Goal: Task Accomplishment & Management: Use online tool/utility

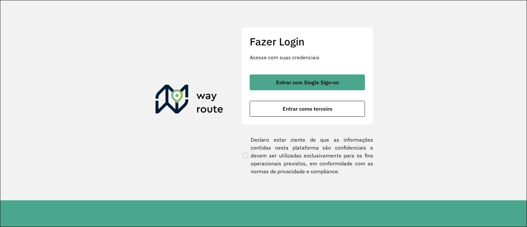
click at [290, 85] on span "Entrar com Single Sign-on" at bounding box center [307, 82] width 63 height 5
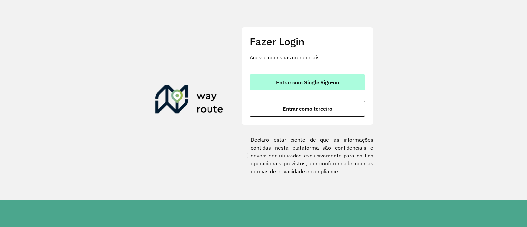
click at [310, 86] on button "Entrar com Single Sign-on" at bounding box center [306, 82] width 115 height 16
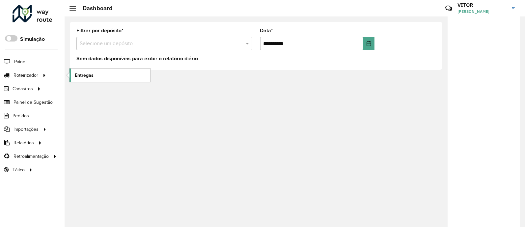
click at [84, 74] on span "Entregas" at bounding box center [84, 75] width 19 height 7
click at [77, 74] on span "Entregas" at bounding box center [84, 75] width 19 height 7
click at [84, 74] on span "Entregas" at bounding box center [84, 75] width 19 height 7
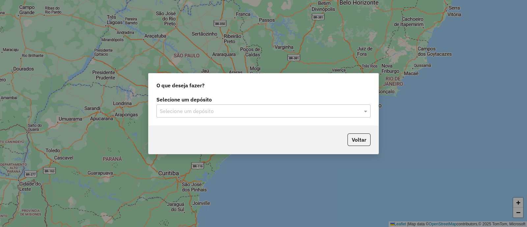
click at [201, 109] on input "text" at bounding box center [257, 111] width 194 height 8
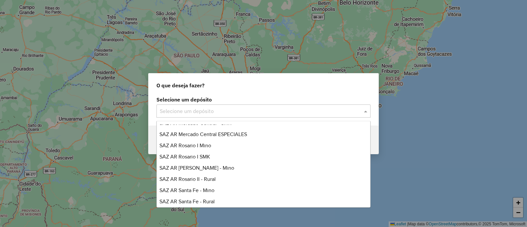
scroll to position [82, 0]
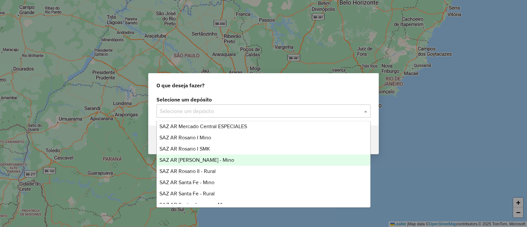
click at [213, 160] on span "SAZ AR Rosario II - Mino" at bounding box center [196, 160] width 75 height 6
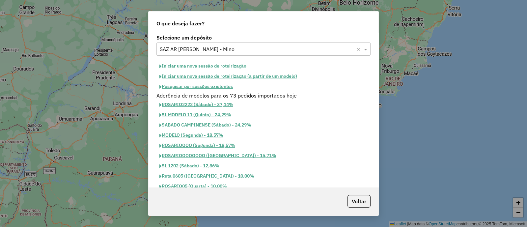
click at [196, 86] on button "Pesquisar por sessões existentes" at bounding box center [195, 86] width 79 height 10
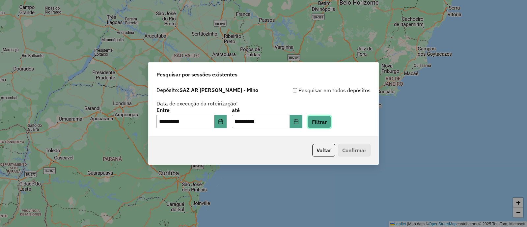
click at [331, 125] on button "Filtrar" at bounding box center [318, 122] width 23 height 13
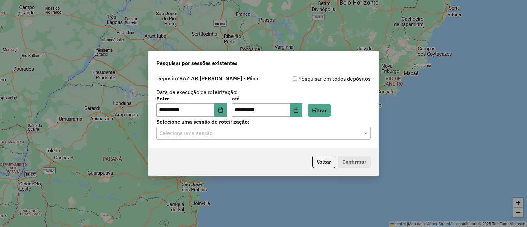
click at [230, 133] on input "text" at bounding box center [257, 133] width 194 height 8
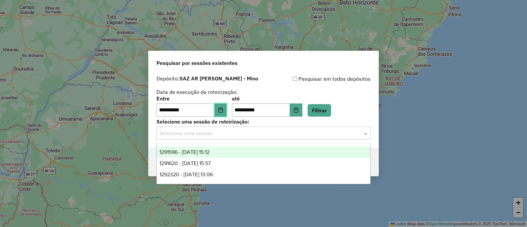
click at [227, 114] on button "Choose Date" at bounding box center [220, 109] width 13 height 13
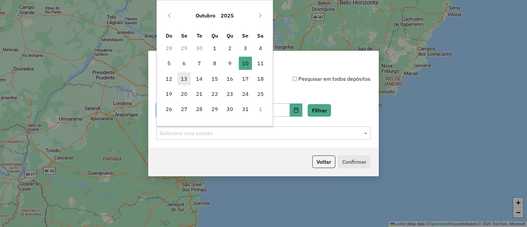
click at [184, 80] on span "13" at bounding box center [183, 78] width 13 height 13
type input "**********"
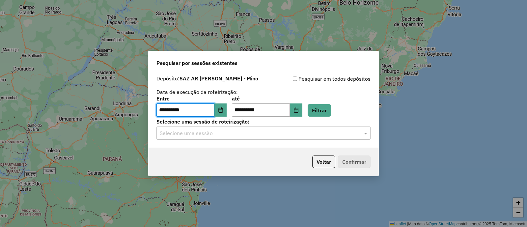
click at [245, 137] on div "Selecione uma sessão" at bounding box center [263, 132] width 214 height 13
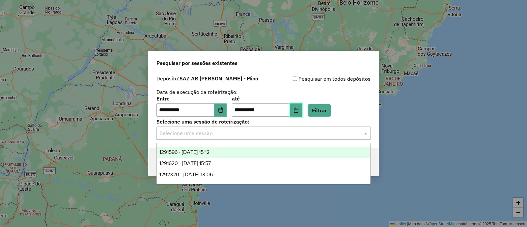
click at [302, 111] on button "Choose Date" at bounding box center [296, 109] width 13 height 13
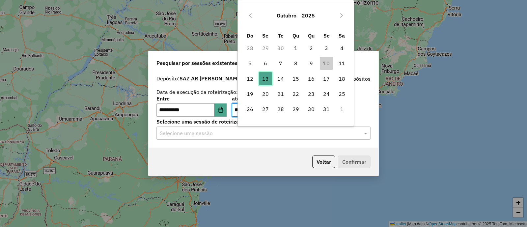
click at [264, 77] on span "13" at bounding box center [265, 78] width 13 height 13
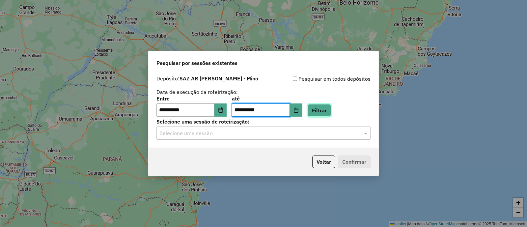
click at [325, 111] on button "Filtrar" at bounding box center [318, 110] width 23 height 13
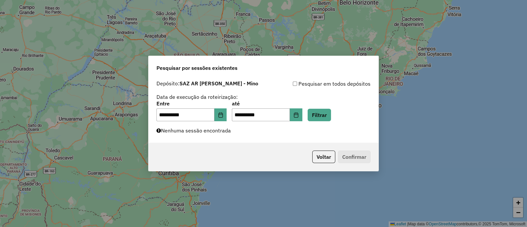
click at [213, 137] on div "**********" at bounding box center [263, 110] width 230 height 66
click at [223, 115] on icon "Choose Date" at bounding box center [220, 114] width 5 height 5
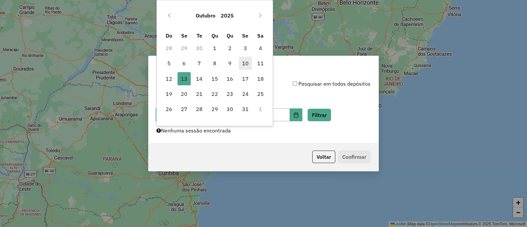
click at [244, 65] on span "10" at bounding box center [245, 63] width 13 height 13
type input "**********"
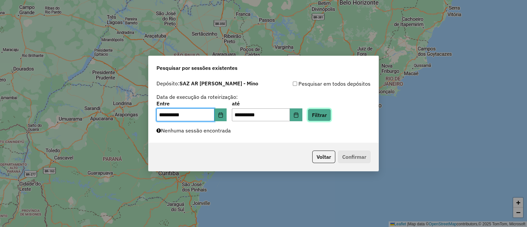
click at [322, 117] on button "Filtrar" at bounding box center [318, 115] width 23 height 13
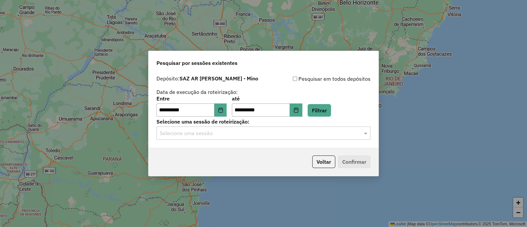
click at [208, 134] on input "text" at bounding box center [257, 133] width 194 height 8
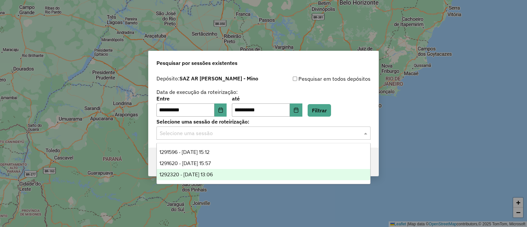
click at [213, 173] on span "1292320 - 10/10/2025 13:06" at bounding box center [185, 174] width 53 height 6
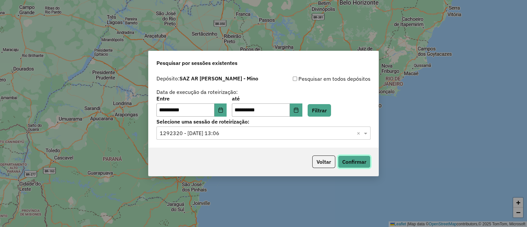
click at [347, 162] on button "Confirmar" at bounding box center [354, 161] width 33 height 13
click at [305, 138] on div "Selecione uma sessão × 1292320 - 10/10/2025 13:06 ×" at bounding box center [263, 132] width 214 height 13
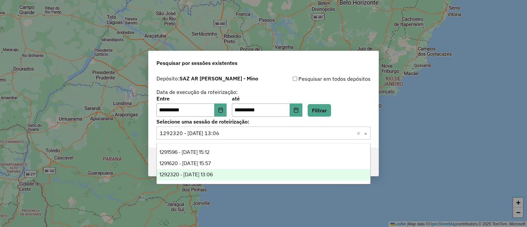
click at [305, 138] on div "Selecione uma sessão × 1292320 - 10/10/2025 13:06 ×" at bounding box center [263, 132] width 214 height 13
click at [355, 103] on div "**********" at bounding box center [263, 106] width 214 height 20
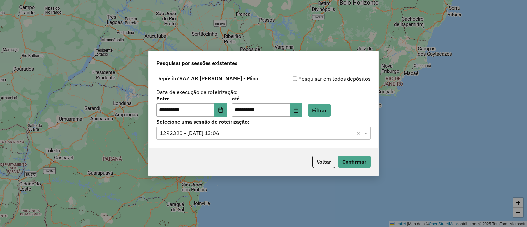
click at [259, 88] on div "**********" at bounding box center [263, 96] width 214 height 42
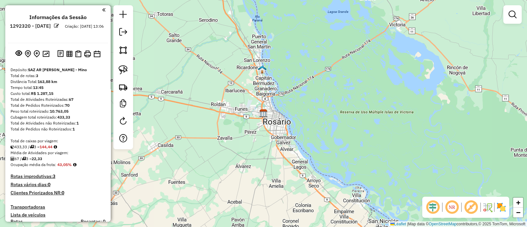
click at [188, 101] on div "Janela de atendimento Grade de atendimento Capacidade Transportadoras Veículos …" at bounding box center [263, 113] width 527 height 227
click at [59, 26] on em at bounding box center [56, 25] width 5 height 5
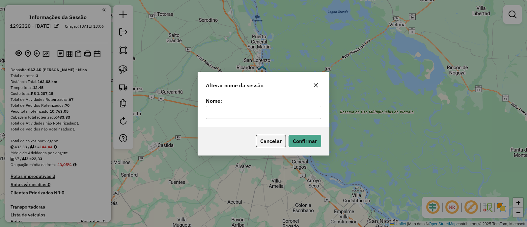
click at [84, 26] on div "Alterar nome da sessão Nome: Cancelar Confirmar" at bounding box center [263, 113] width 527 height 227
click at [316, 85] on icon "button" at bounding box center [316, 85] width 4 height 4
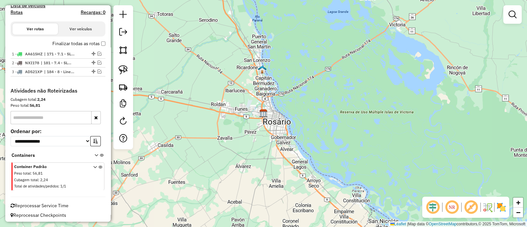
scroll to position [210, 0]
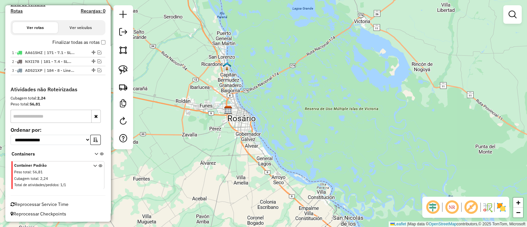
drag, startPoint x: 269, startPoint y: 152, endPoint x: 233, endPoint y: 148, distance: 35.4
click at [233, 148] on div "Janela de atendimento Grade de atendimento Capacidade Transportadoras Veículos …" at bounding box center [263, 113] width 527 height 227
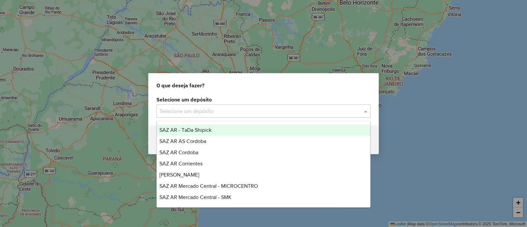
click at [209, 110] on input "text" at bounding box center [257, 111] width 194 height 8
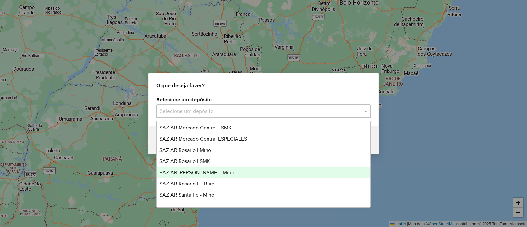
scroll to position [82, 0]
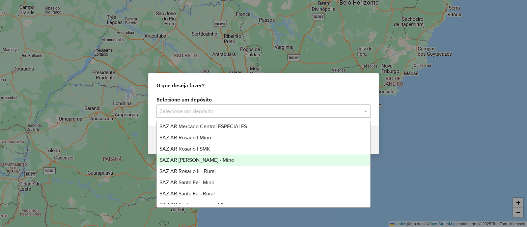
click at [222, 162] on div "SAZ AR [PERSON_NAME] - Mino" at bounding box center [263, 159] width 213 height 11
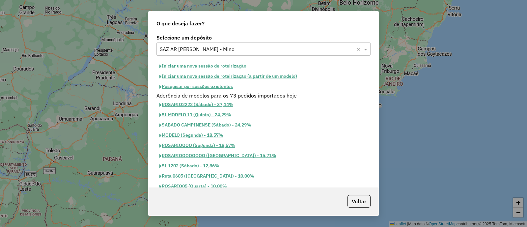
click at [198, 64] on button "Iniciar uma nova sessão de roteirização" at bounding box center [202, 66] width 93 height 10
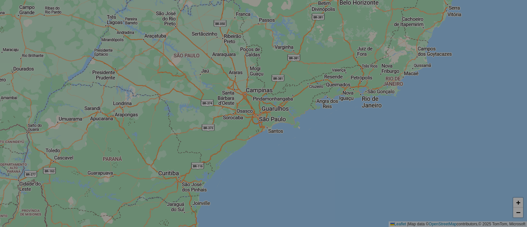
select select "*"
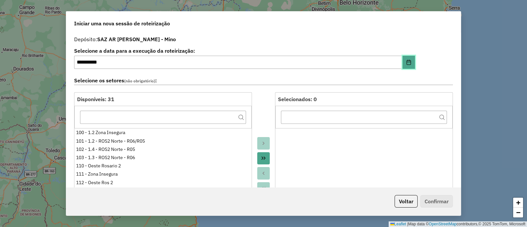
click at [406, 63] on icon "Choose Date" at bounding box center [408, 62] width 5 height 5
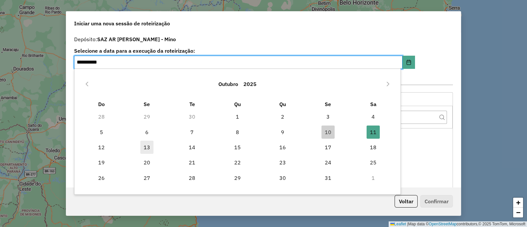
click at [149, 147] on span "13" at bounding box center [146, 147] width 13 height 13
type input "**********"
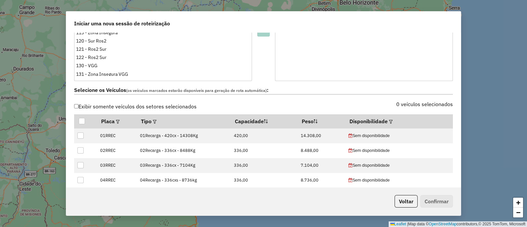
scroll to position [164, 0]
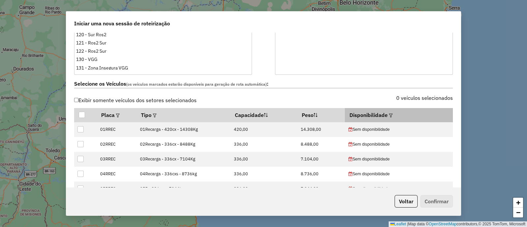
click at [389, 116] on em at bounding box center [391, 116] width 4 height 4
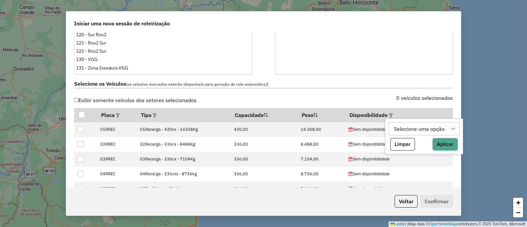
click at [405, 130] on div "Selecione uma opção" at bounding box center [418, 128] width 55 height 13
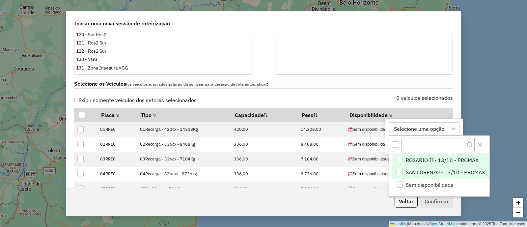
click at [432, 174] on span "SAN LORENZO - 13/10 - PROMAX" at bounding box center [444, 172] width 79 height 8
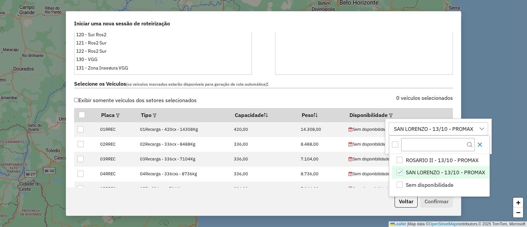
click at [479, 147] on button "Close" at bounding box center [479, 144] width 11 height 11
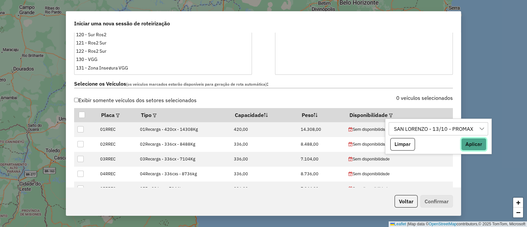
click at [472, 145] on button "Aplicar" at bounding box center [473, 144] width 25 height 13
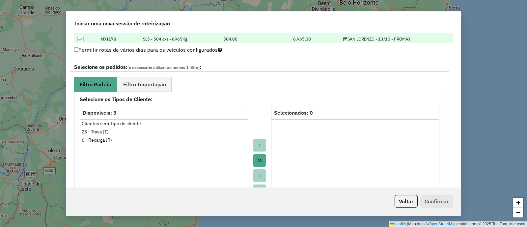
scroll to position [329, 0]
click at [162, 78] on link "Filtro Importação" at bounding box center [144, 83] width 54 height 15
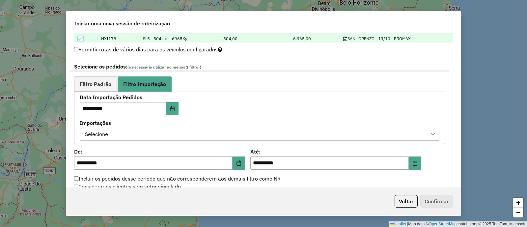
click at [186, 130] on div "Selecione" at bounding box center [255, 134] width 344 height 13
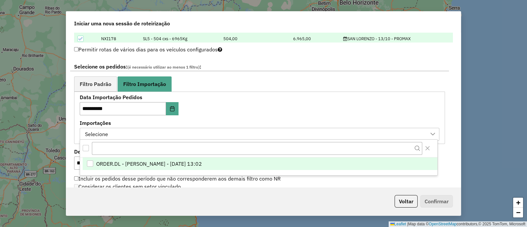
click at [202, 160] on span "ORDER.DL - [PERSON_NAME] - [DATE] 13:02" at bounding box center [149, 164] width 106 height 8
click at [230, 105] on div "**********" at bounding box center [259, 118] width 359 height 46
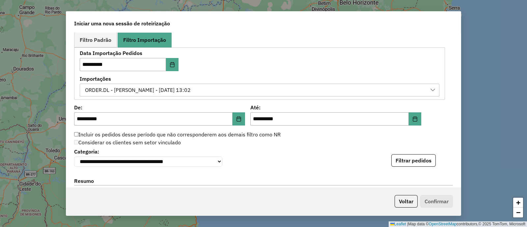
scroll to position [411, 0]
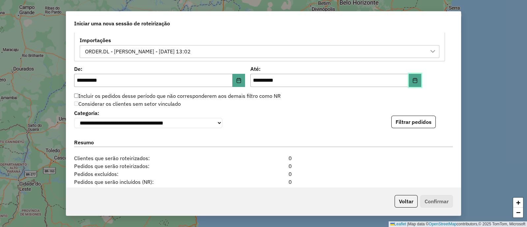
click at [409, 79] on button "Choose Date" at bounding box center [414, 80] width 13 height 13
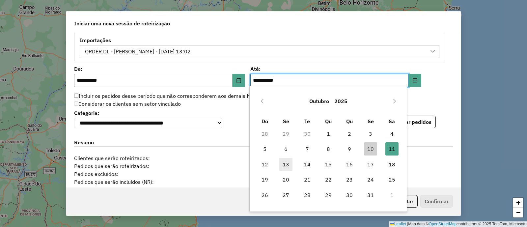
click at [285, 165] on span "13" at bounding box center [285, 164] width 13 height 13
type input "**********"
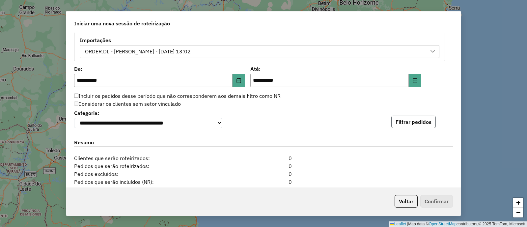
click at [399, 124] on button "Filtrar pedidos" at bounding box center [413, 122] width 44 height 13
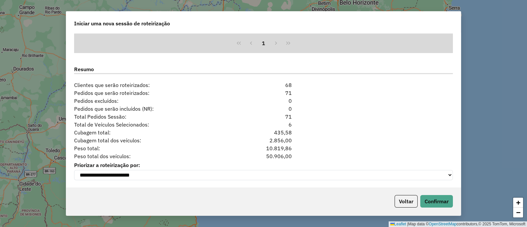
scroll to position [623, 0]
click at [425, 202] on button "Confirmar" at bounding box center [436, 201] width 33 height 13
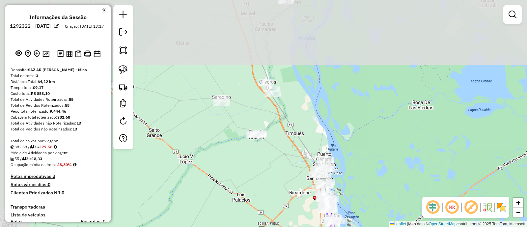
drag, startPoint x: 230, startPoint y: 46, endPoint x: 277, endPoint y: 165, distance: 127.9
click at [277, 165] on div "Janela de atendimento Grade de atendimento Capacidade Transportadoras Veículos …" at bounding box center [263, 113] width 527 height 227
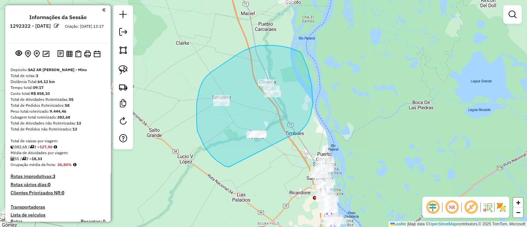
drag, startPoint x: 308, startPoint y: 122, endPoint x: 229, endPoint y: 167, distance: 90.8
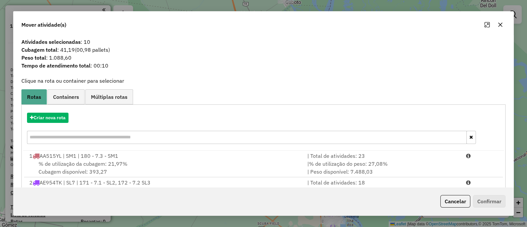
click at [500, 24] on icon "button" at bounding box center [499, 24] width 5 height 5
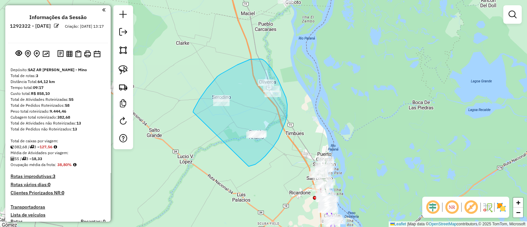
drag, startPoint x: 260, startPoint y: 161, endPoint x: 193, endPoint y: 112, distance: 83.0
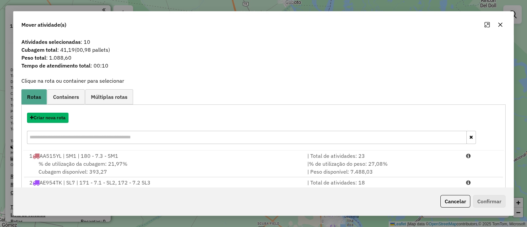
click at [57, 118] on button "Criar nova rota" at bounding box center [47, 118] width 41 height 10
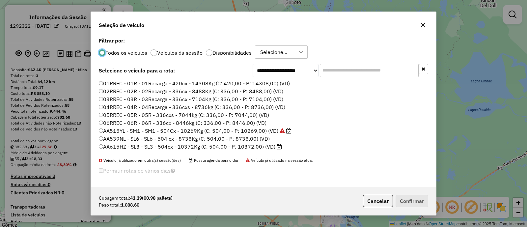
scroll to position [3, 2]
click at [207, 53] on div at bounding box center [209, 52] width 7 height 7
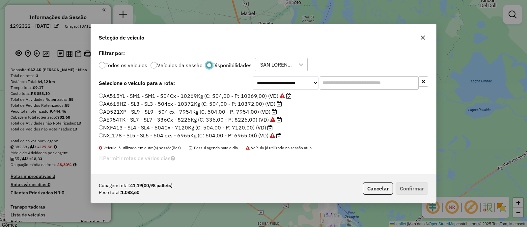
click at [137, 113] on label "AD521XP - SL9 - SL9 - 504 cx - 7954Kg (C: 504,00 - P: 7954,00) (VD)" at bounding box center [188, 112] width 178 height 8
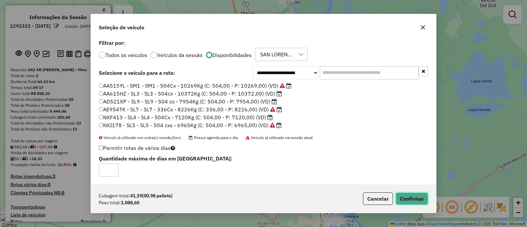
click at [415, 197] on button "Confirmar" at bounding box center [411, 198] width 33 height 13
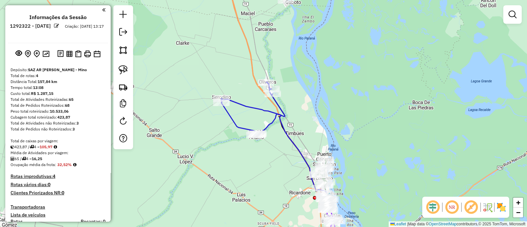
click at [289, 147] on div "Janela de atendimento Grade de atendimento Capacidade Transportadoras Veículos …" at bounding box center [263, 113] width 527 height 227
click at [294, 147] on icon at bounding box center [293, 155] width 71 height 83
select select "**********"
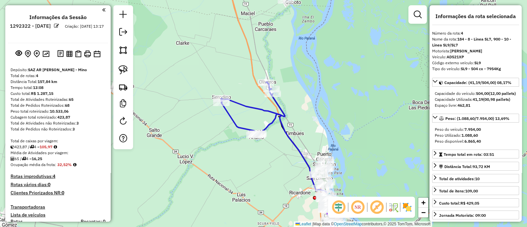
scroll to position [325, 0]
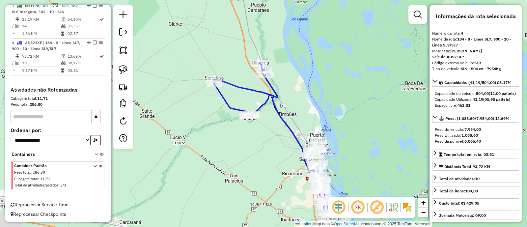
drag, startPoint x: 274, startPoint y: 184, endPoint x: 243, endPoint y: 110, distance: 80.2
click at [243, 110] on div "Janela de atendimento Grade de atendimento Capacidade Transportadoras Veículos …" at bounding box center [263, 113] width 527 height 227
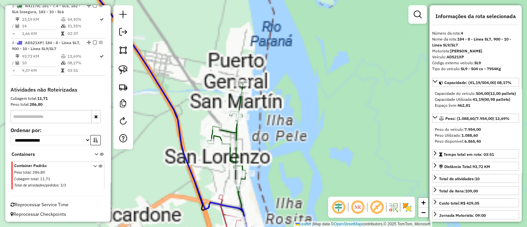
drag, startPoint x: 273, startPoint y: 114, endPoint x: 287, endPoint y: 41, distance: 74.8
click at [287, 41] on div "Janela de atendimento Grade de atendimento Capacidade Transportadoras Veículos …" at bounding box center [263, 113] width 527 height 227
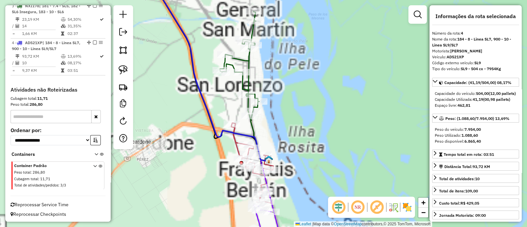
click at [252, 61] on icon at bounding box center [239, 65] width 39 height 108
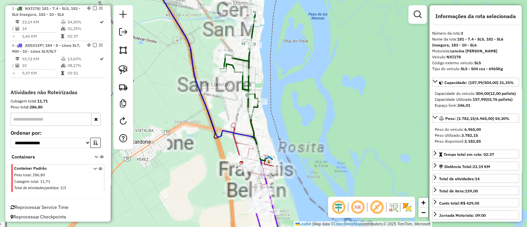
scroll to position [321, 0]
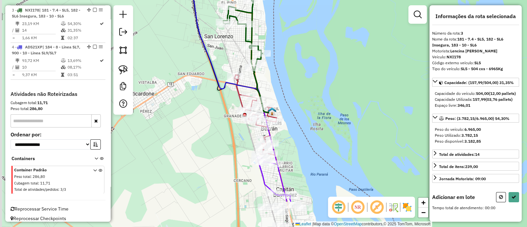
drag, startPoint x: 287, startPoint y: 129, endPoint x: 293, endPoint y: 76, distance: 53.6
click at [292, 71] on div "Janela de atendimento Grade de atendimento Capacidade Transportadoras Veículos …" at bounding box center [263, 113] width 527 height 227
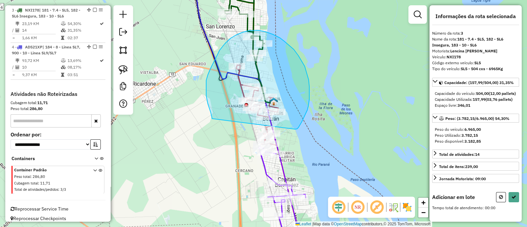
drag, startPoint x: 297, startPoint y: 129, endPoint x: 212, endPoint y: 118, distance: 85.5
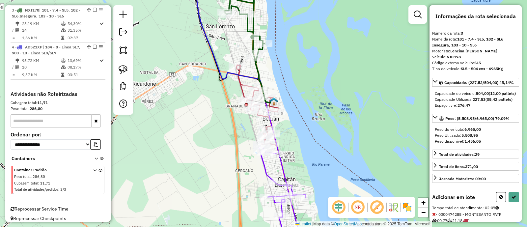
click at [517, 210] on div "Informações da rota selecionada Número da rota: 3 Nome da rota: 181 - 7.4 - SL5…" at bounding box center [475, 113] width 92 height 216
click at [509, 202] on button at bounding box center [513, 197] width 11 height 10
select select "**********"
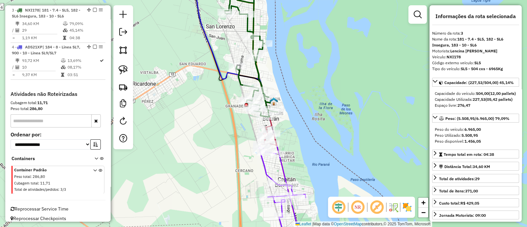
click at [266, 171] on icon at bounding box center [288, 197] width 58 height 103
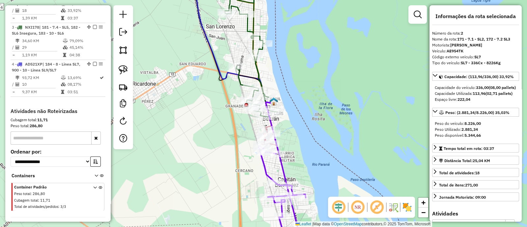
scroll to position [284, 0]
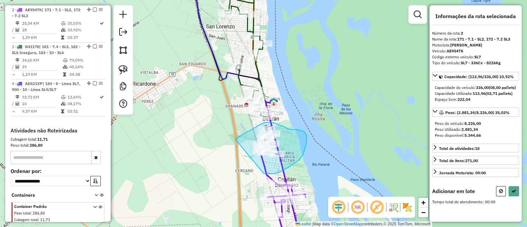
drag, startPoint x: 264, startPoint y: 173, endPoint x: 234, endPoint y: 139, distance: 45.1
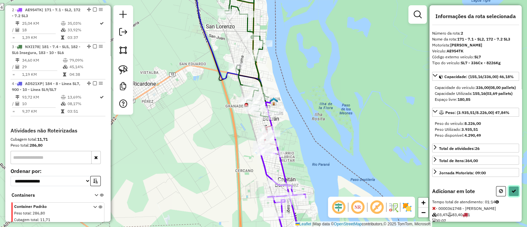
click at [512, 193] on icon at bounding box center [513, 191] width 5 height 5
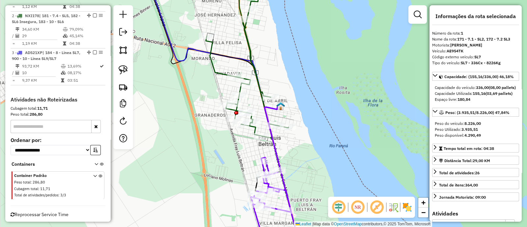
click at [239, 90] on icon at bounding box center [247, 57] width 83 height 161
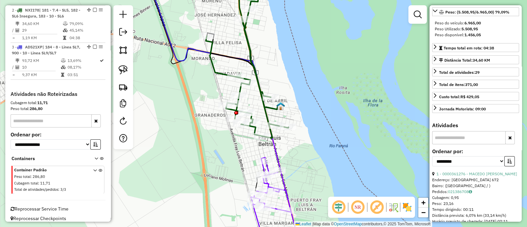
scroll to position [123, 0]
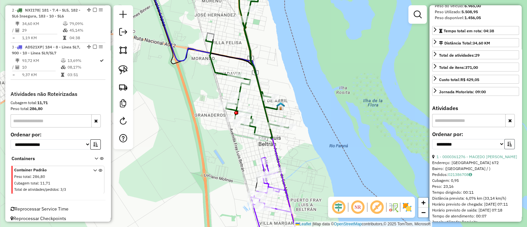
click at [510, 149] on button "button" at bounding box center [509, 144] width 11 height 10
click at [496, 149] on select "**********" at bounding box center [468, 144] width 72 height 10
select select "**********"
click at [432, 149] on select "**********" at bounding box center [468, 144] width 72 height 10
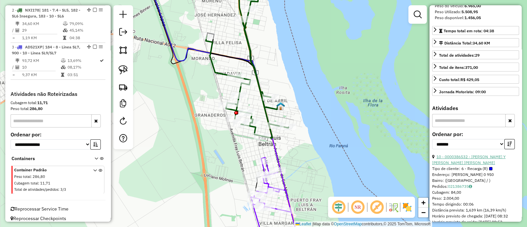
click at [466, 165] on link "10 - 0000386532 - SANCHEZ DAMIAN JOSE Y SANCHEZ HERNAN GONZALO" at bounding box center [468, 159] width 73 height 11
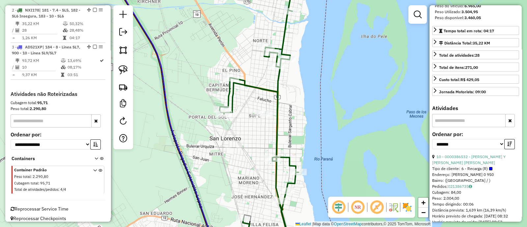
click at [175, 137] on icon at bounding box center [202, 113] width 180 height 272
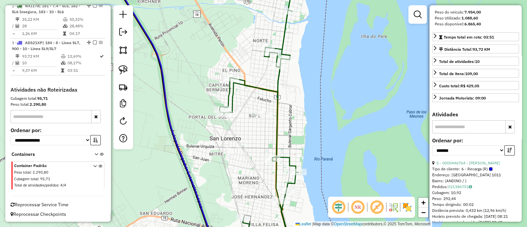
scroll to position [0, 0]
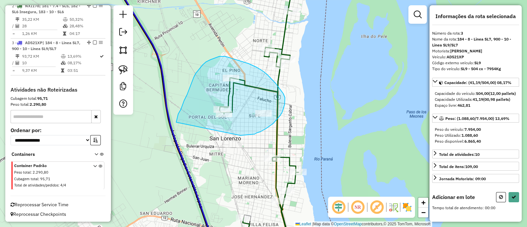
drag, startPoint x: 240, startPoint y: 135, endPoint x: 176, endPoint y: 122, distance: 65.5
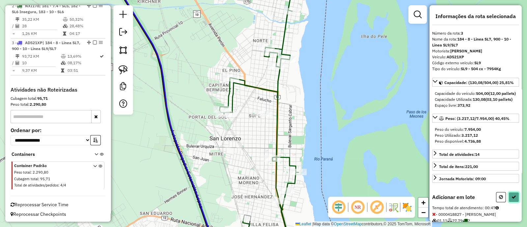
click at [515, 202] on button at bounding box center [513, 197] width 11 height 10
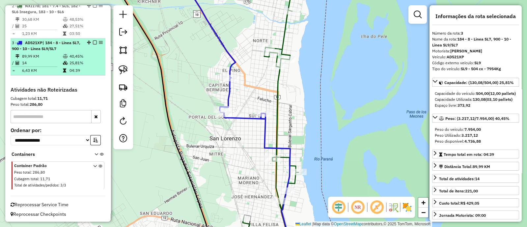
click at [93, 40] on em at bounding box center [95, 42] width 4 height 4
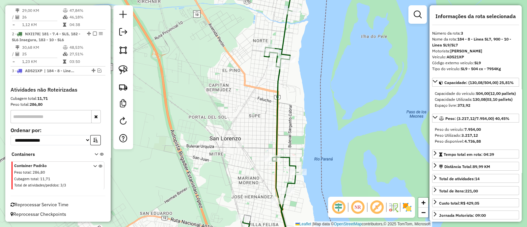
click at [276, 88] on icon at bounding box center [271, 121] width 56 height 258
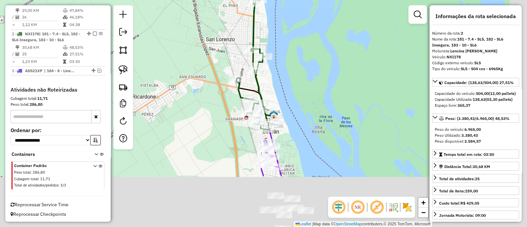
drag, startPoint x: 248, startPoint y: 114, endPoint x: 220, endPoint y: 26, distance: 92.8
click at [216, 15] on div "Janela de atendimento Grade de atendimento Capacidade Transportadoras Veículos …" at bounding box center [263, 113] width 527 height 227
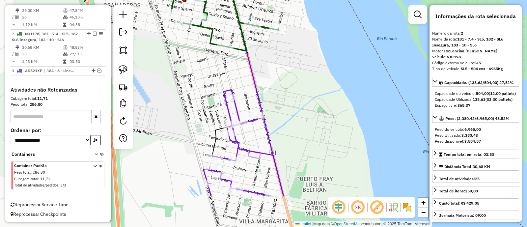
drag, startPoint x: 281, startPoint y: 135, endPoint x: 275, endPoint y: 83, distance: 52.7
click at [276, 82] on div "Janela de atendimento Grade de atendimento Capacidade Transportadoras Veículos …" at bounding box center [263, 113] width 527 height 227
click at [235, 111] on icon at bounding box center [243, 169] width 81 height 160
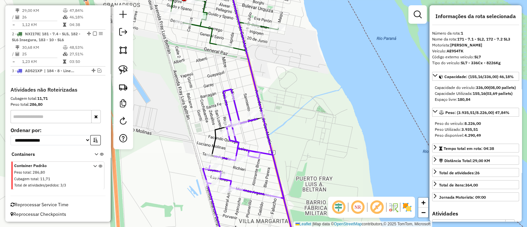
scroll to position [253, 0]
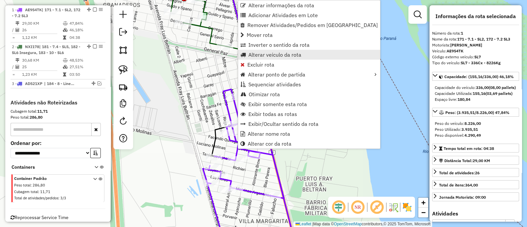
click at [261, 53] on span "Alterar veículo da rota" at bounding box center [274, 54] width 53 height 5
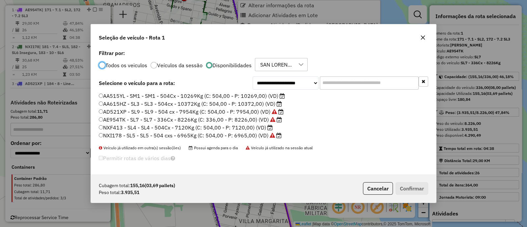
scroll to position [3, 2]
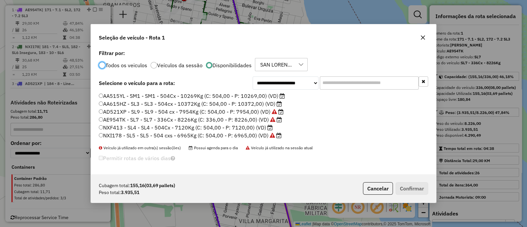
click at [238, 126] on label "NXF413 - SL4 - SL4 - 504Cx - 7120Kg (C: 504,00 - P: 7120,00) (VD)" at bounding box center [186, 127] width 174 height 8
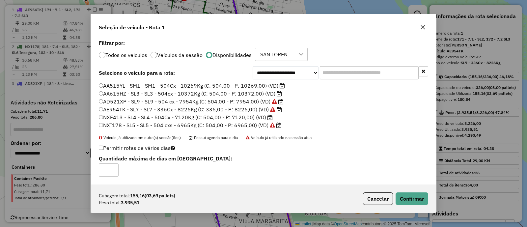
click at [186, 92] on label "AA615HZ - SL3 - SL3 - 504cx - 10372Kg (C: 504,00 - P: 10372,00) (VD)" at bounding box center [190, 94] width 183 height 8
click at [423, 203] on button "Confirmar" at bounding box center [411, 198] width 33 height 13
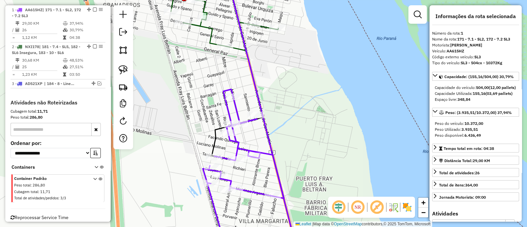
click at [238, 115] on icon at bounding box center [243, 169] width 81 height 160
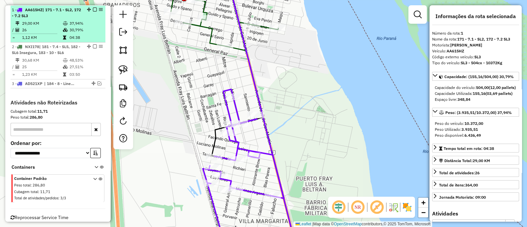
click at [93, 9] on em at bounding box center [95, 10] width 4 height 4
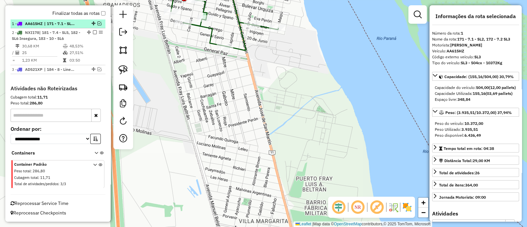
scroll to position [225, 0]
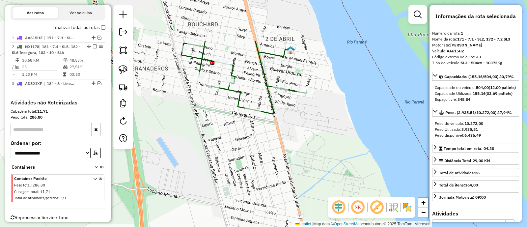
drag, startPoint x: 201, startPoint y: 108, endPoint x: 229, endPoint y: 171, distance: 69.1
click at [229, 171] on div "Janela de atendimento Grade de atendimento Capacidade Transportadoras Veículos …" at bounding box center [263, 113] width 527 height 227
click at [240, 101] on icon at bounding box center [231, 46] width 149 height 138
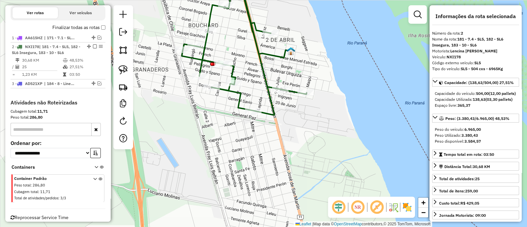
scroll to position [238, 0]
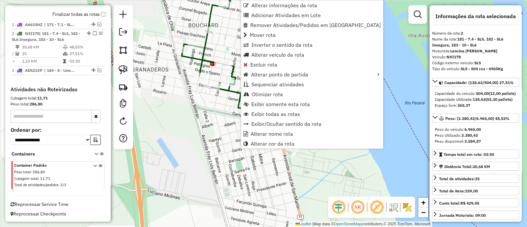
click at [132, 65] on div at bounding box center [123, 77] width 20 height 144
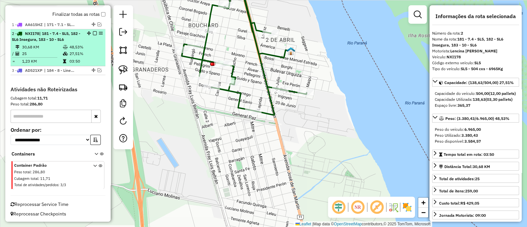
click at [93, 34] on em at bounding box center [95, 33] width 4 height 4
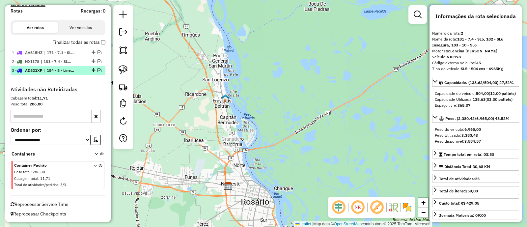
click at [98, 69] on em at bounding box center [99, 70] width 4 height 4
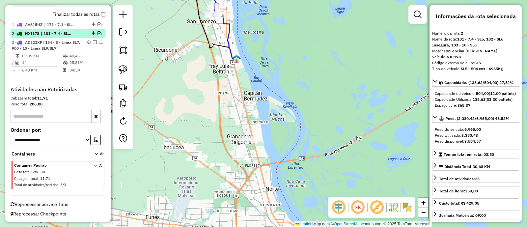
click at [98, 33] on em at bounding box center [99, 33] width 4 height 4
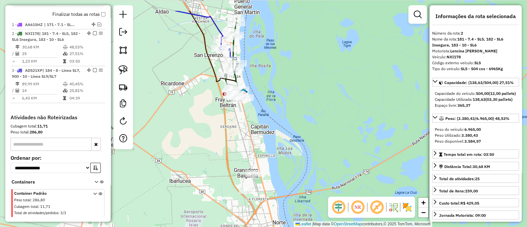
drag, startPoint x: 225, startPoint y: 96, endPoint x: 232, endPoint y: 129, distance: 34.3
click at [232, 129] on div "Janela de atendimento Grade de atendimento Capacidade Transportadoras Veículos …" at bounding box center [263, 113] width 527 height 227
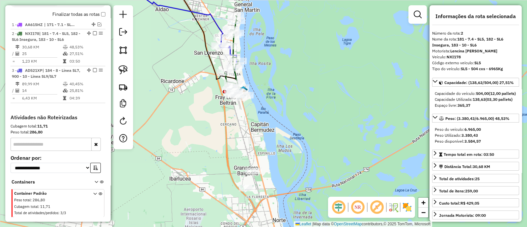
drag, startPoint x: 232, startPoint y: 129, endPoint x: 223, endPoint y: 101, distance: 29.6
click at [224, 101] on div "Janela de atendimento Grade de atendimento Capacidade Transportadoras Veículos …" at bounding box center [263, 113] width 527 height 227
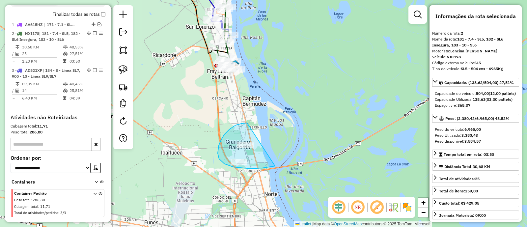
drag, startPoint x: 218, startPoint y: 153, endPoint x: 284, endPoint y: 157, distance: 66.3
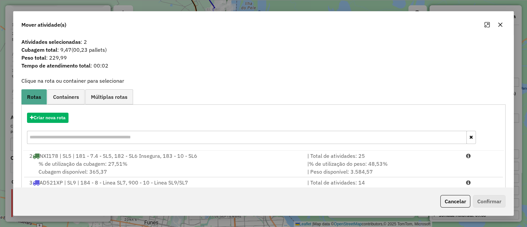
click at [498, 20] on button "button" at bounding box center [500, 24] width 11 height 11
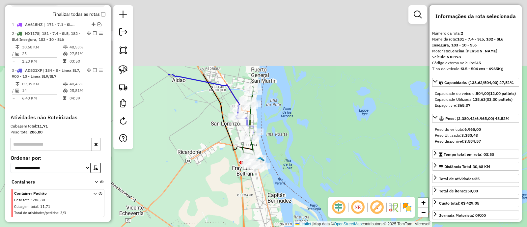
drag, startPoint x: 269, startPoint y: 105, endPoint x: 294, endPoint y: 200, distance: 98.4
click at [294, 200] on div "Janela de atendimento Grade de atendimento Capacidade Transportadoras Veículos …" at bounding box center [263, 113] width 527 height 227
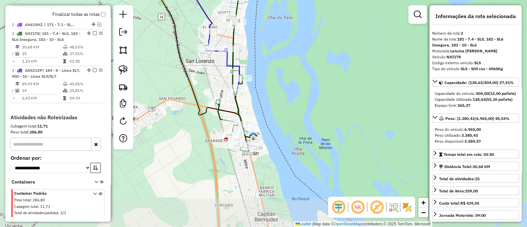
drag, startPoint x: 207, startPoint y: 137, endPoint x: 191, endPoint y: 80, distance: 59.6
click at [191, 80] on icon at bounding box center [181, 28] width 144 height 217
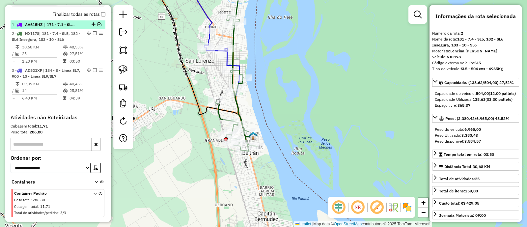
click at [97, 24] on em at bounding box center [99, 24] width 4 height 4
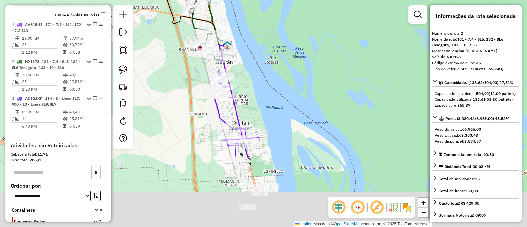
drag, startPoint x: 223, startPoint y: 185, endPoint x: 199, endPoint y: 88, distance: 99.9
click at [195, 88] on div "Janela de atendimento Grade de atendimento Capacidade Transportadoras Veículos …" at bounding box center [263, 113] width 527 height 227
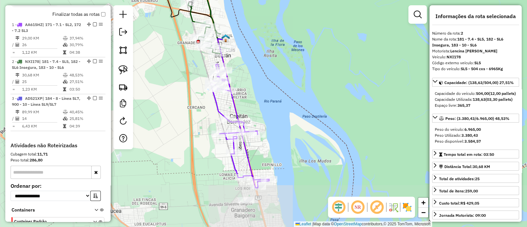
click at [216, 102] on icon at bounding box center [240, 125] width 58 height 122
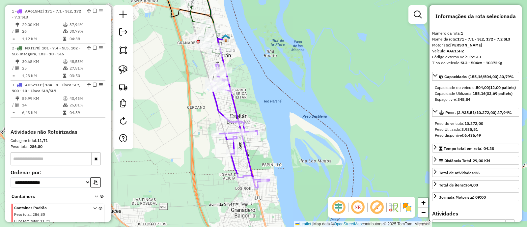
scroll to position [253, 0]
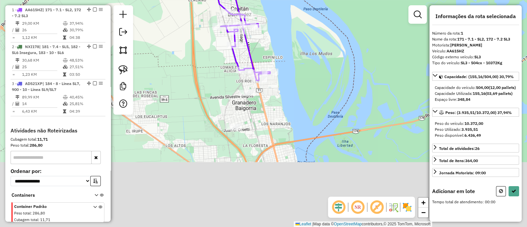
drag, startPoint x: 302, startPoint y: 128, endPoint x: 295, endPoint y: 66, distance: 62.3
click at [295, 67] on div "Janela de atendimento Grade de atendimento Capacidade Transportadoras Veículos …" at bounding box center [263, 113] width 527 height 227
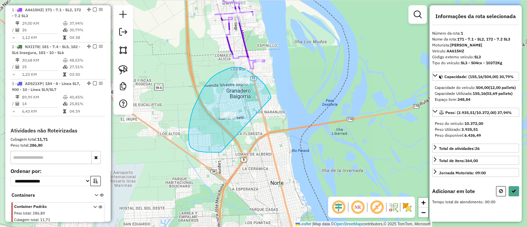
drag, startPoint x: 269, startPoint y: 92, endPoint x: 221, endPoint y: 152, distance: 77.0
click at [221, 152] on div "Janela de atendimento Grade de atendimento Capacidade Transportadoras Veículos …" at bounding box center [263, 113] width 527 height 227
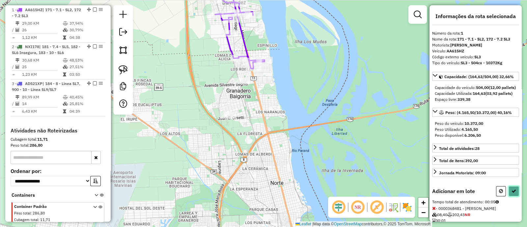
click at [513, 196] on button at bounding box center [513, 191] width 11 height 10
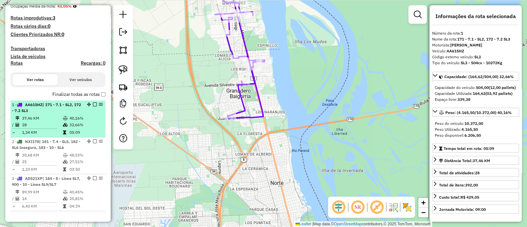
scroll to position [171, 0]
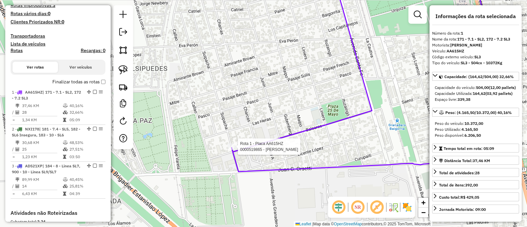
click at [233, 150] on div at bounding box center [235, 146] width 16 height 7
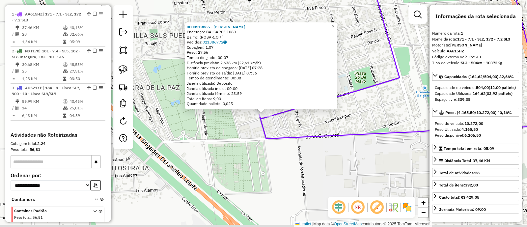
scroll to position [253, 0]
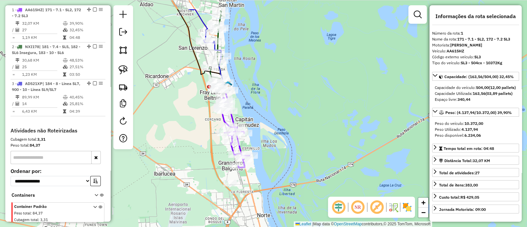
drag, startPoint x: 185, startPoint y: 135, endPoint x: 209, endPoint y: 185, distance: 55.4
click at [209, 185] on div "Janela de atendimento Grade de atendimento Capacidade Transportadoras Veículos …" at bounding box center [263, 113] width 527 height 227
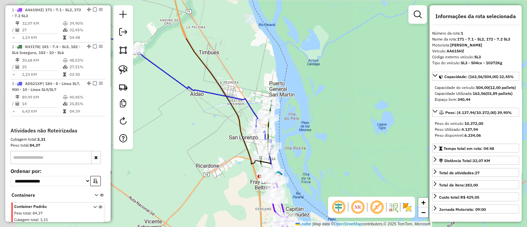
drag, startPoint x: 193, startPoint y: 90, endPoint x: 231, endPoint y: 152, distance: 73.4
click at [231, 152] on div "Janela de atendimento Grade de atendimento Capacidade Transportadoras Veículos …" at bounding box center [263, 113] width 527 height 227
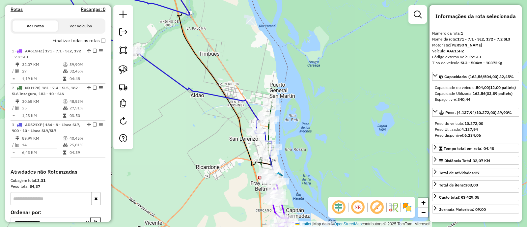
scroll to position [210, 0]
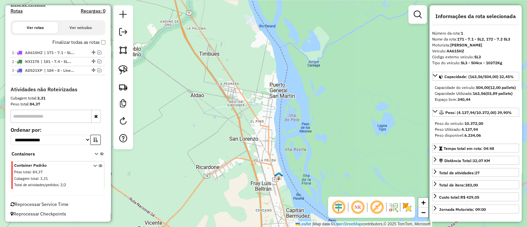
click at [229, 127] on div "Janela de atendimento Grade de atendimento Capacidade Transportadoras Veículos …" at bounding box center [263, 113] width 527 height 227
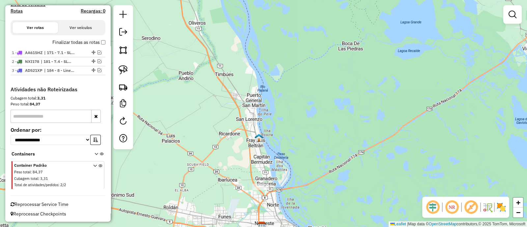
drag, startPoint x: 246, startPoint y: 157, endPoint x: 245, endPoint y: 142, distance: 14.8
click at [245, 142] on div "Janela de atendimento Grade de atendimento Capacidade Transportadoras Veículos …" at bounding box center [263, 113] width 527 height 227
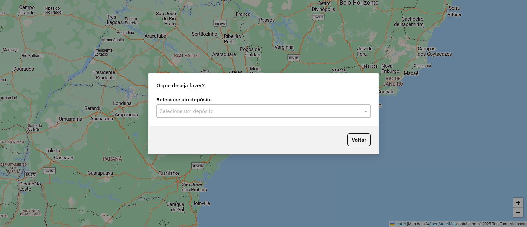
click at [219, 114] on input "text" at bounding box center [257, 111] width 194 height 8
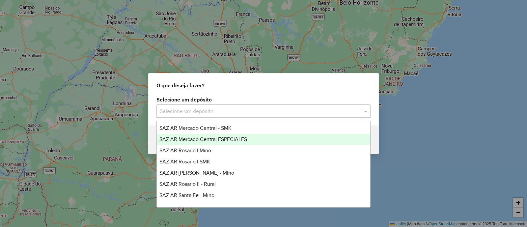
scroll to position [82, 0]
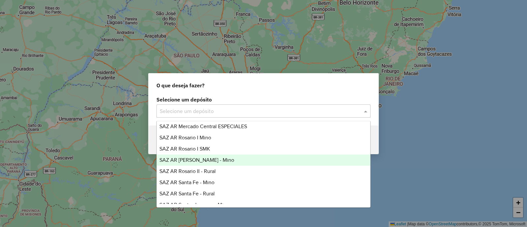
click at [222, 161] on div "SAZ AR [PERSON_NAME] - Mino" at bounding box center [263, 159] width 213 height 11
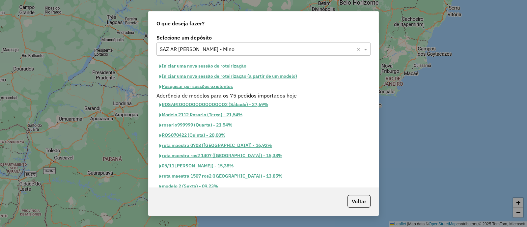
click at [208, 67] on button "Iniciar uma nova sessão de roteirização" at bounding box center [202, 66] width 93 height 10
select select "*"
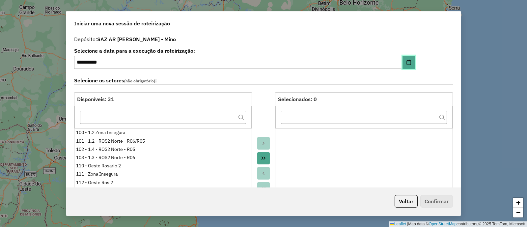
click at [406, 63] on icon "Choose Date" at bounding box center [408, 62] width 5 height 5
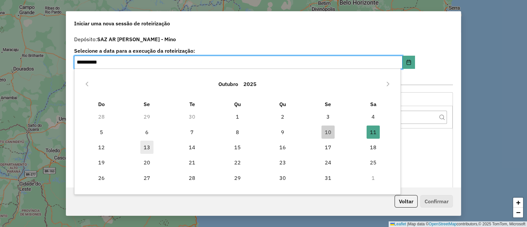
click at [144, 148] on span "13" at bounding box center [146, 147] width 13 height 13
type input "**********"
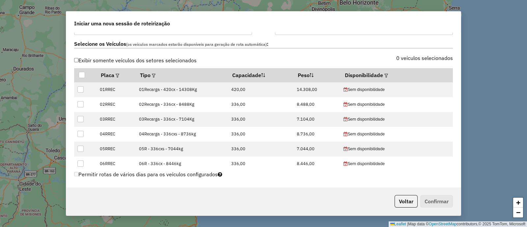
scroll to position [206, 0]
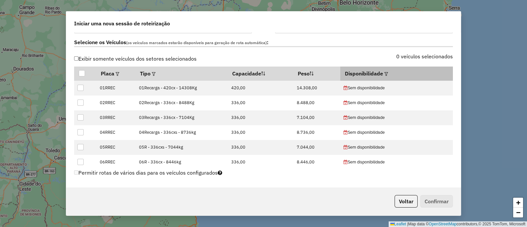
click at [384, 73] on em at bounding box center [386, 74] width 4 height 4
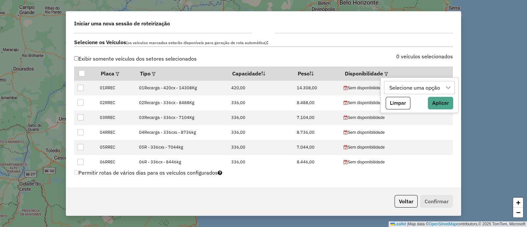
click at [404, 84] on div "Selecione uma opção" at bounding box center [414, 87] width 55 height 13
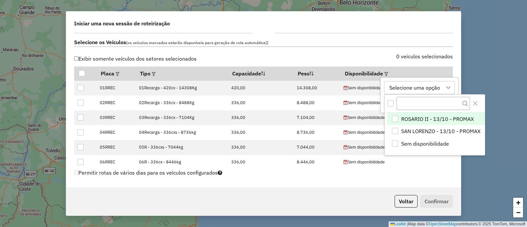
click at [436, 118] on span "ROSARIO II - 13/10 - PROMAX" at bounding box center [437, 119] width 73 height 8
click at [473, 103] on icon "Close" at bounding box center [474, 103] width 5 height 5
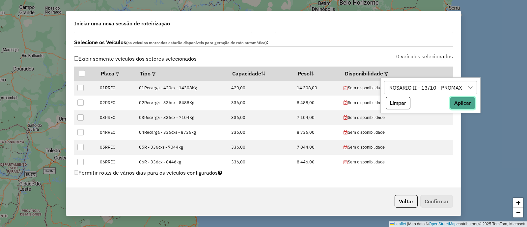
click at [464, 104] on button "Aplicar" at bounding box center [462, 103] width 25 height 13
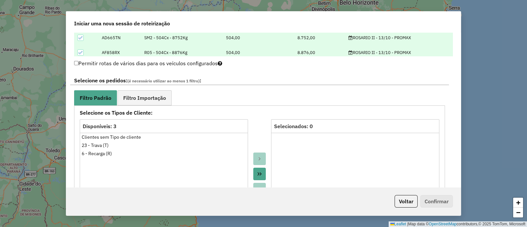
scroll to position [329, 0]
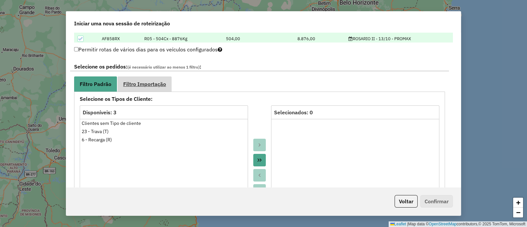
click at [164, 88] on link "Filtro Importação" at bounding box center [144, 83] width 54 height 15
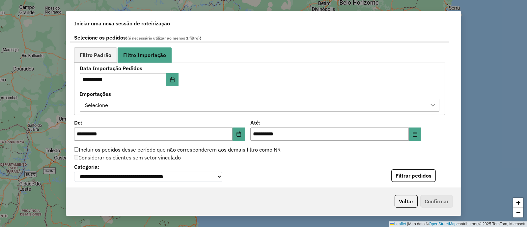
scroll to position [370, 0]
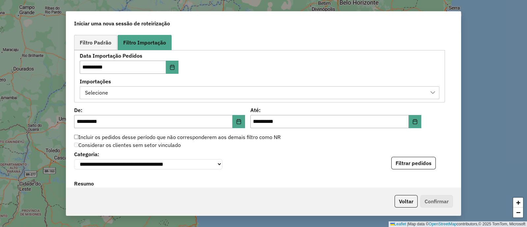
click at [229, 92] on div "Selecione" at bounding box center [255, 93] width 344 height 13
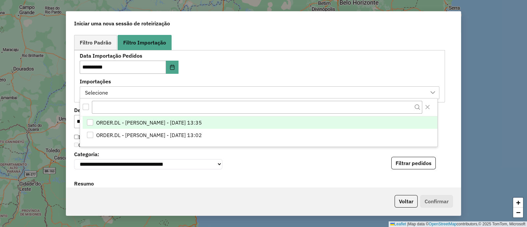
click at [202, 121] on span "ORDER.DL - [PERSON_NAME] - [DATE] 13:35" at bounding box center [149, 122] width 106 height 8
click at [255, 70] on div "**********" at bounding box center [259, 76] width 359 height 46
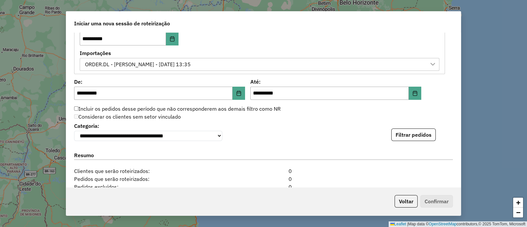
scroll to position [411, 0]
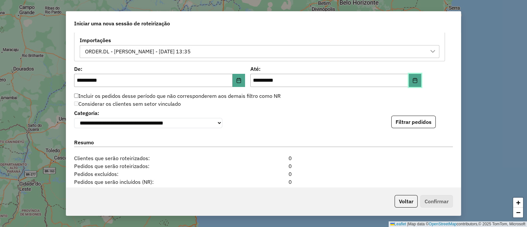
click at [414, 80] on icon "Choose Date" at bounding box center [414, 80] width 5 height 5
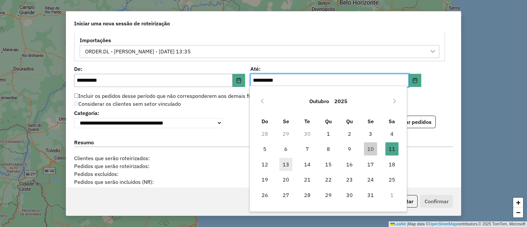
click at [286, 163] on span "13" at bounding box center [285, 164] width 13 height 13
type input "**********"
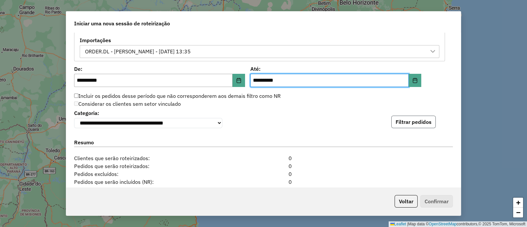
click at [412, 121] on button "Filtrar pedidos" at bounding box center [413, 122] width 44 height 13
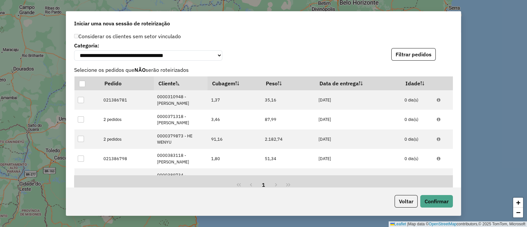
scroll to position [623, 0]
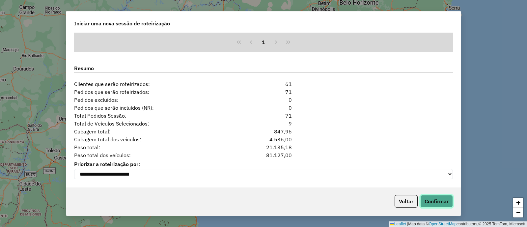
click at [434, 203] on button "Confirmar" at bounding box center [436, 201] width 33 height 13
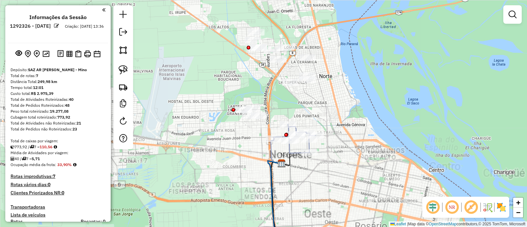
click at [273, 152] on icon at bounding box center [276, 151] width 11 height 25
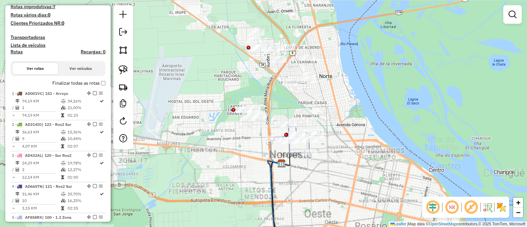
select select "**********"
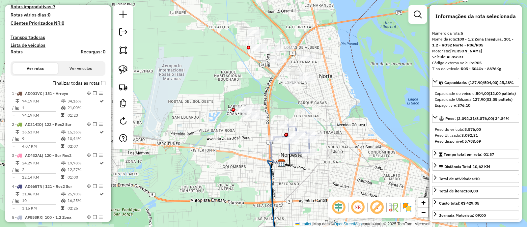
scroll to position [377, 0]
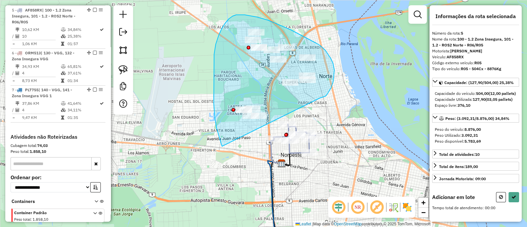
drag, startPoint x: 321, startPoint y: 98, endPoint x: 225, endPoint y: 149, distance: 109.3
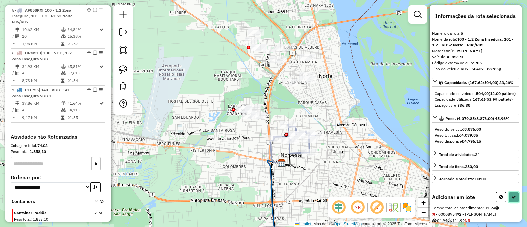
click at [511, 199] on icon at bounding box center [513, 197] width 5 height 5
select select "**********"
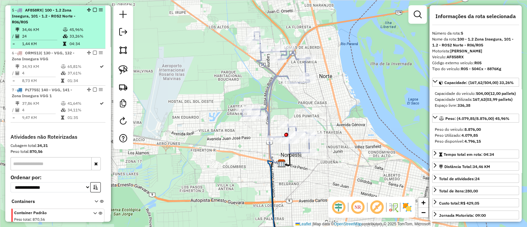
click at [94, 9] on em at bounding box center [95, 10] width 4 height 4
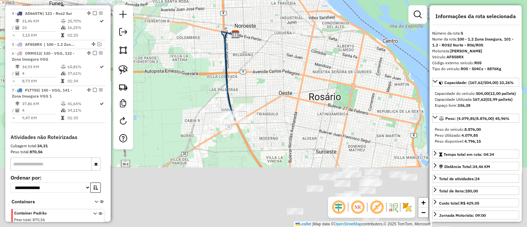
drag, startPoint x: 308, startPoint y: 169, endPoint x: 262, endPoint y: 39, distance: 137.3
click at [262, 39] on div "Janela de atendimento Grade de atendimento Capacidade Transportadoras Veículos …" at bounding box center [263, 113] width 527 height 227
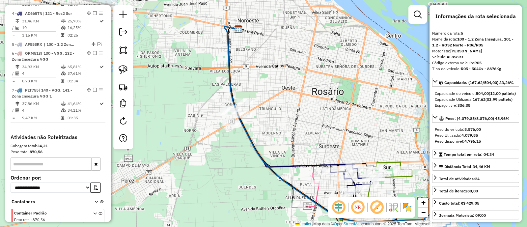
drag, startPoint x: 274, startPoint y: 122, endPoint x: 290, endPoint y: 103, distance: 25.0
click at [290, 103] on div "Janela de atendimento Grade de atendimento Capacidade Transportadoras Veículos …" at bounding box center [263, 113] width 527 height 227
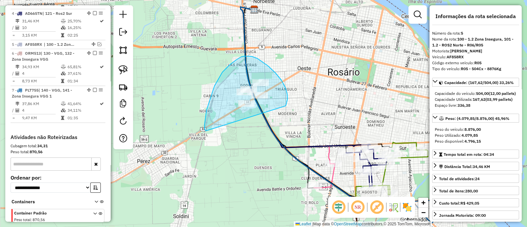
drag, startPoint x: 285, startPoint y: 106, endPoint x: 206, endPoint y: 131, distance: 82.4
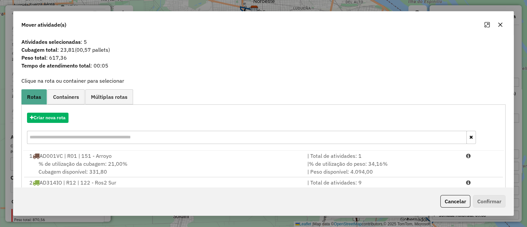
click at [502, 25] on icon "button" at bounding box center [499, 24] width 5 height 5
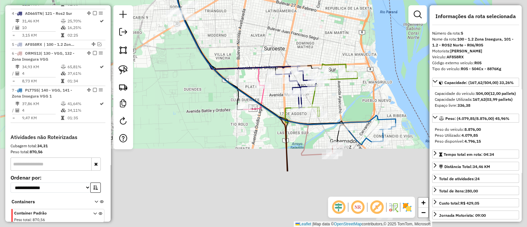
drag, startPoint x: 379, startPoint y: 113, endPoint x: 302, endPoint y: 24, distance: 117.5
click at [302, 24] on div "Janela de atendimento Grade de atendimento Capacidade Transportadoras Veículos …" at bounding box center [263, 113] width 527 height 227
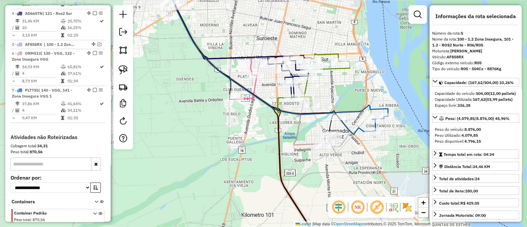
click at [307, 88] on icon at bounding box center [326, 80] width 45 height 52
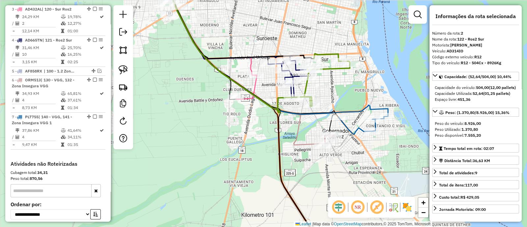
scroll to position [284, 0]
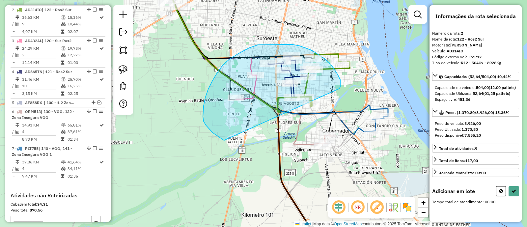
drag, startPoint x: 333, startPoint y: 68, endPoint x: 224, endPoint y: 140, distance: 131.1
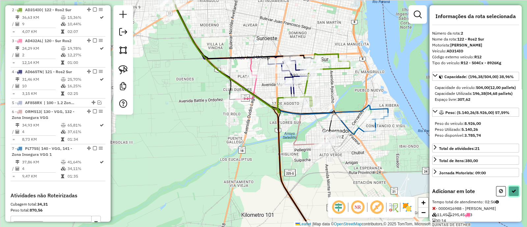
click at [511, 193] on icon at bounding box center [513, 191] width 5 height 5
select select "**********"
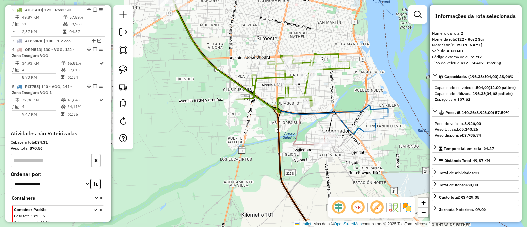
click at [344, 94] on div "Janela de atendimento Grade de atendimento Capacidade Transportadoras Veículos …" at bounding box center [263, 113] width 527 height 227
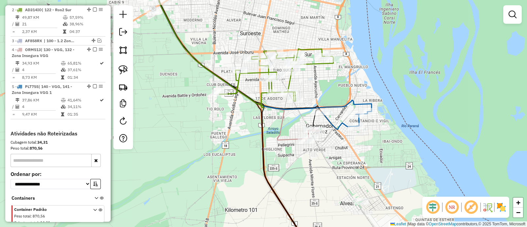
drag, startPoint x: 341, startPoint y: 94, endPoint x: 321, endPoint y: 88, distance: 20.9
click at [321, 88] on div "Janela de atendimento Grade de atendimento Capacidade Transportadoras Veículos …" at bounding box center [263, 113] width 527 height 227
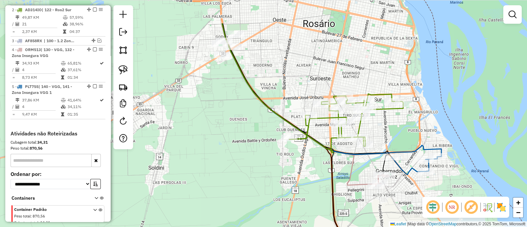
drag, startPoint x: 329, startPoint y: 87, endPoint x: 396, endPoint y: 132, distance: 80.7
click at [396, 132] on div "Janela de atendimento Grade de atendimento Capacidade Transportadoras Veículos …" at bounding box center [263, 113] width 527 height 227
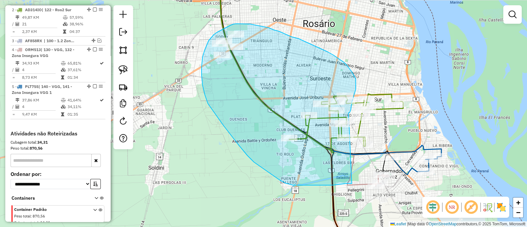
drag, startPoint x: 349, startPoint y: 113, endPoint x: 352, endPoint y: 183, distance: 70.5
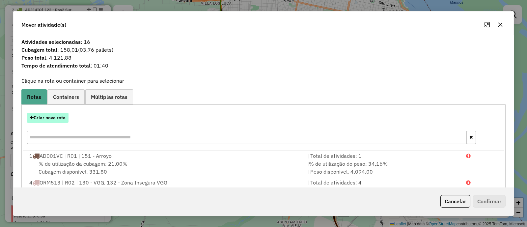
click at [57, 117] on button "Criar nova rota" at bounding box center [47, 118] width 41 height 10
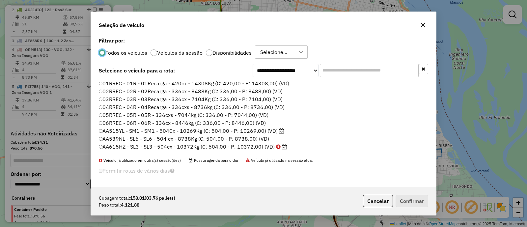
scroll to position [3, 2]
click at [209, 51] on div at bounding box center [209, 52] width 7 height 7
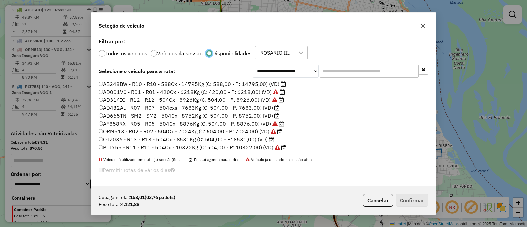
click at [156, 130] on label "ORM513 - R02 - R02 - 504Cx - 7024Kg (C: 504,00 - P: 7024,00) (VD)" at bounding box center [191, 131] width 184 height 8
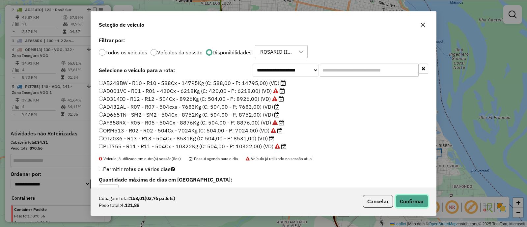
click at [417, 199] on button "Confirmar" at bounding box center [411, 201] width 33 height 13
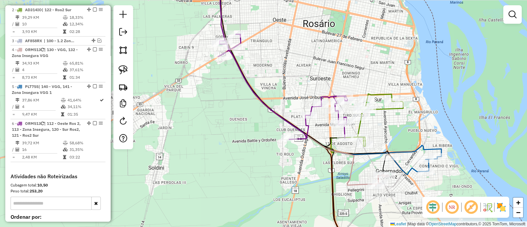
scroll to position [253, 0]
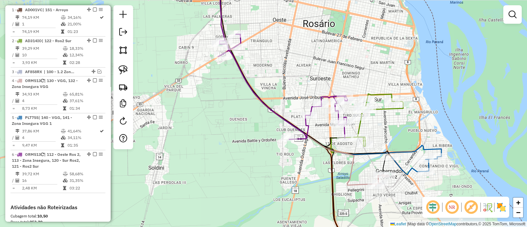
click at [363, 129] on div "Janela de atendimento Grade de atendimento Capacidade Transportadoras Veículos …" at bounding box center [263, 113] width 527 height 227
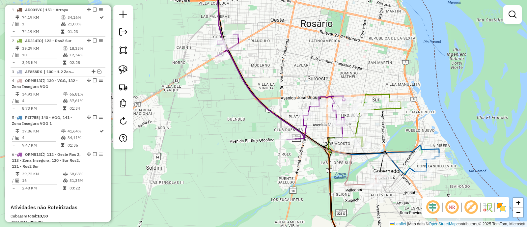
click at [359, 129] on icon at bounding box center [377, 120] width 45 height 52
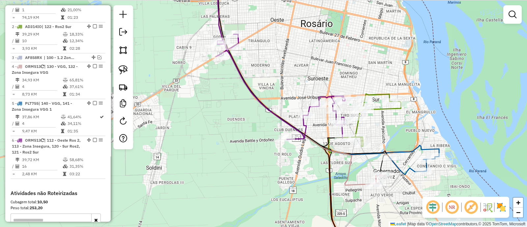
select select "**********"
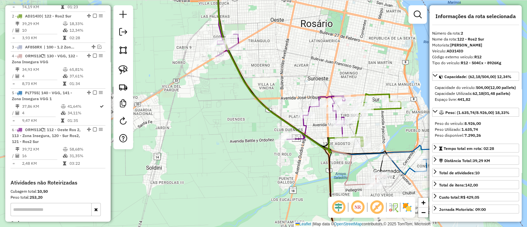
scroll to position [284, 0]
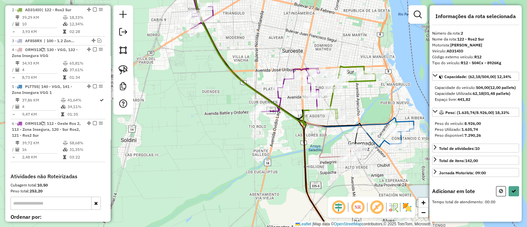
drag, startPoint x: 402, startPoint y: 145, endPoint x: 334, endPoint y: 91, distance: 86.7
click at [334, 91] on div "Janela de atendimento Grade de atendimento Capacidade Transportadoras Veículos …" at bounding box center [263, 113] width 527 height 227
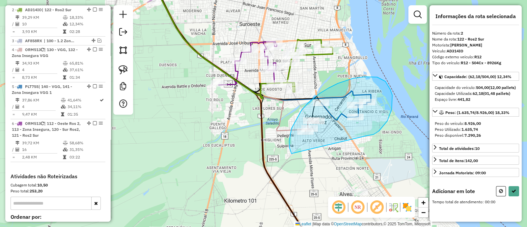
drag, startPoint x: 373, startPoint y: 134, endPoint x: 296, endPoint y: 157, distance: 80.4
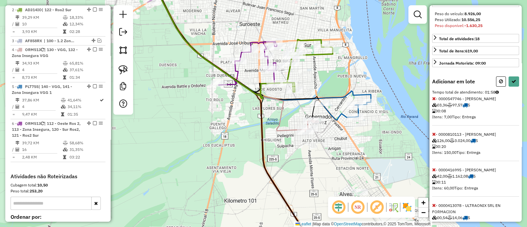
scroll to position [123, 0]
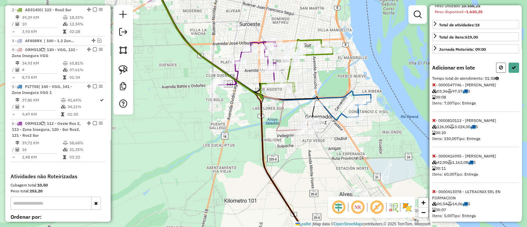
click at [496, 73] on button at bounding box center [501, 68] width 10 height 10
select select "**********"
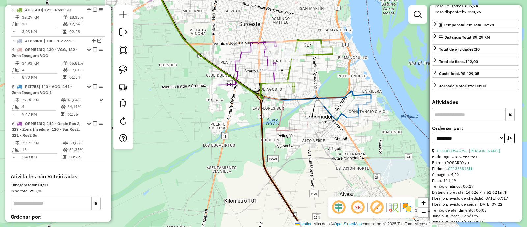
scroll to position [117, 0]
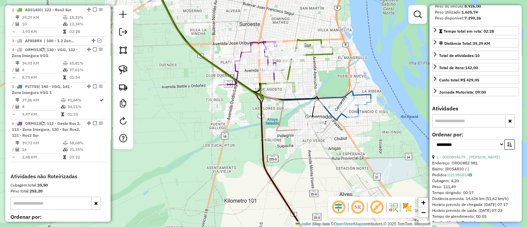
click at [375, 158] on div "Janela de atendimento Grade de atendimento Capacidade Transportadoras Veículos …" at bounding box center [263, 113] width 527 height 227
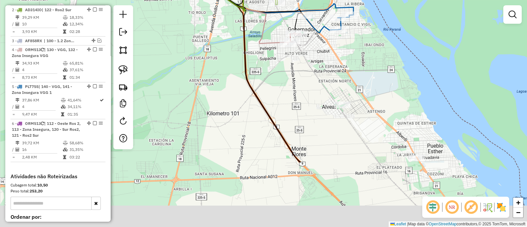
drag, startPoint x: 375, startPoint y: 169, endPoint x: 357, endPoint y: 81, distance: 88.9
click at [357, 81] on div "Janela de atendimento Grade de atendimento Capacidade Transportadoras Veículos …" at bounding box center [263, 113] width 527 height 227
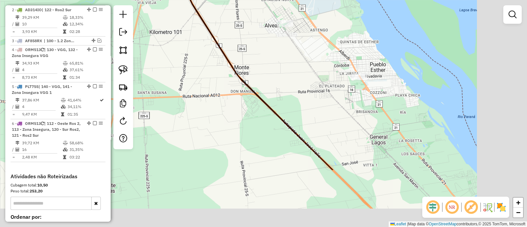
drag, startPoint x: 340, startPoint y: 63, endPoint x: 297, endPoint y: 7, distance: 70.2
click at [298, 8] on div "Janela de atendimento Grade de atendimento Capacidade Transportadoras Veículos …" at bounding box center [263, 113] width 527 height 227
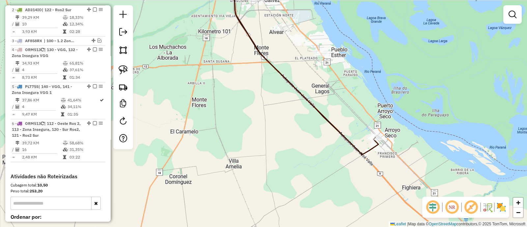
click at [345, 142] on icon at bounding box center [304, 65] width 148 height 177
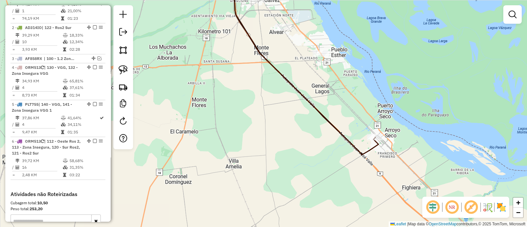
select select "**********"
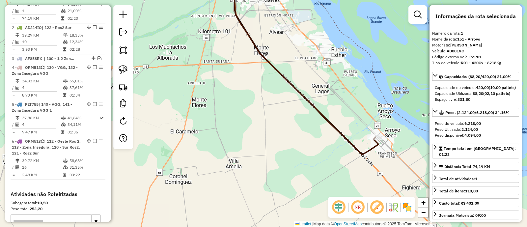
scroll to position [253, 0]
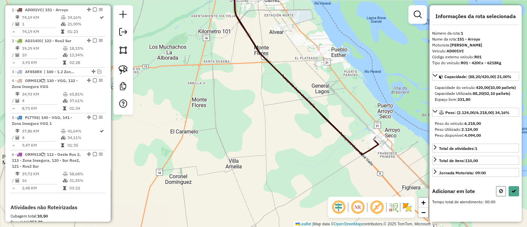
click at [499, 196] on button at bounding box center [501, 191] width 10 height 10
select select "**********"
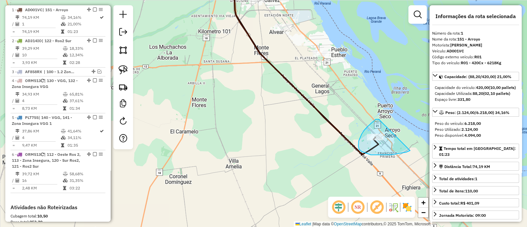
drag, startPoint x: 378, startPoint y: 119, endPoint x: 414, endPoint y: 148, distance: 46.2
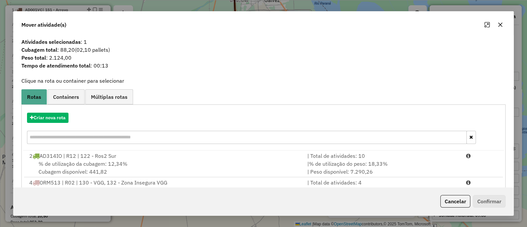
click at [501, 25] on icon "button" at bounding box center [499, 24] width 5 height 5
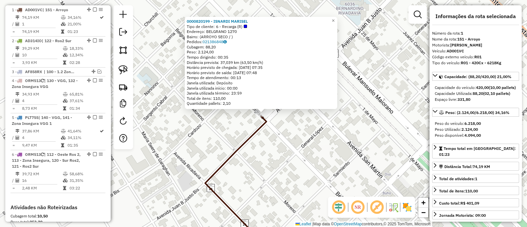
click at [290, 134] on div "0000820199 - ISNARDI MARISEL Tipo de cliente: 6 - Recarga (R) Endereço: BELGRAN…" at bounding box center [263, 113] width 527 height 227
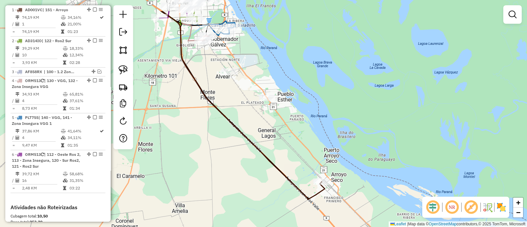
drag, startPoint x: 224, startPoint y: 93, endPoint x: 262, endPoint y: 119, distance: 45.3
click at [247, 127] on div "Janela de atendimento Grade de atendimento Capacidade Transportadoras Veículos …" at bounding box center [263, 113] width 527 height 227
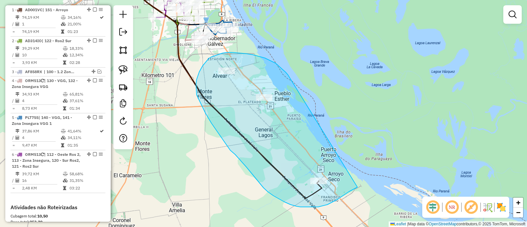
drag, startPoint x: 273, startPoint y: 62, endPoint x: 363, endPoint y: 180, distance: 149.2
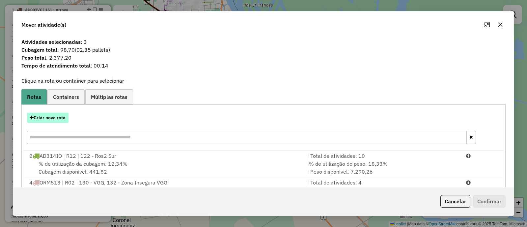
click at [58, 121] on button "Criar nova rota" at bounding box center [47, 118] width 41 height 10
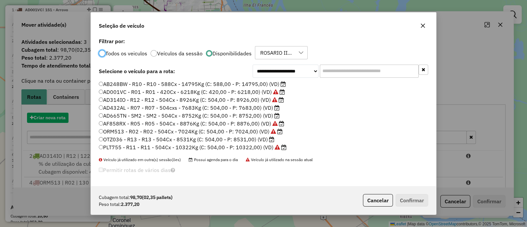
scroll to position [3, 2]
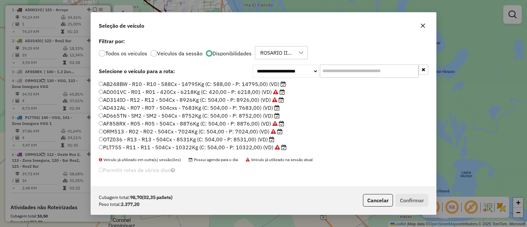
click at [175, 85] on label "AB248BW - R10 - R10 - 588Cx - 14795Kg (C: 588,00 - P: 14795,00) (VD)" at bounding box center [192, 84] width 187 height 8
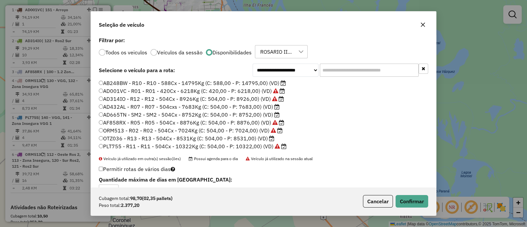
click at [170, 116] on label "AD665TN - SM2 - SM2 - 504Cx - 8752Kg (C: 504,00 - P: 8752,00) (VD)" at bounding box center [189, 115] width 181 height 8
click at [419, 198] on button "Confirmar" at bounding box center [411, 201] width 33 height 13
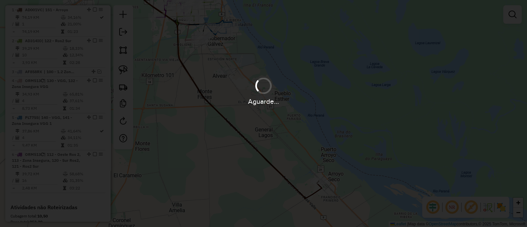
scroll to position [222, 0]
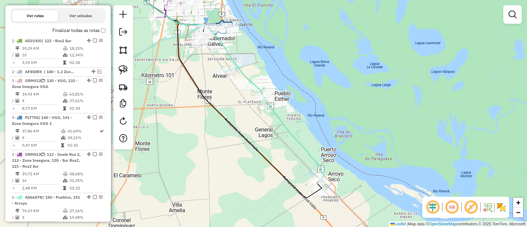
click at [289, 134] on icon at bounding box center [274, 124] width 97 height 114
select select "**********"
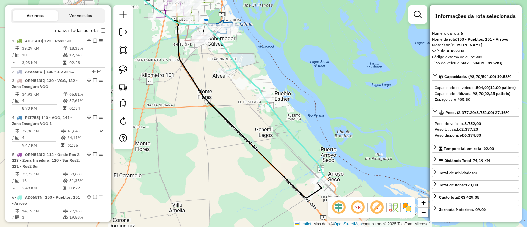
scroll to position [273, 0]
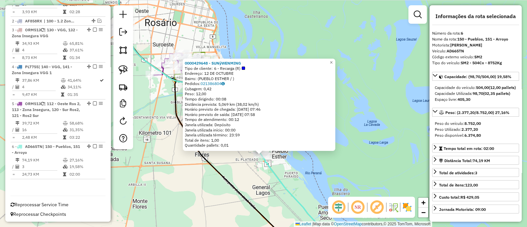
click at [236, 160] on div "0000429648 - SUNÿWENMING Tipo de cliente: 6 - Recarga (R) Endereço: 12 DE OCTUB…" at bounding box center [263, 113] width 527 height 227
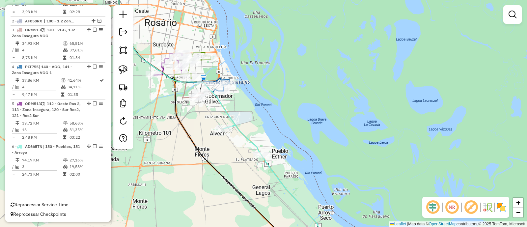
drag, startPoint x: 228, startPoint y: 152, endPoint x: 251, endPoint y: 165, distance: 26.2
click at [251, 165] on div "Janela de atendimento Grade de atendimento Capacidade Transportadoras Veículos …" at bounding box center [263, 113] width 527 height 227
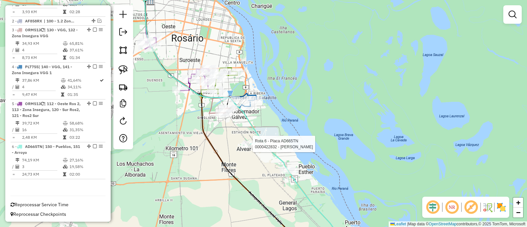
select select "**********"
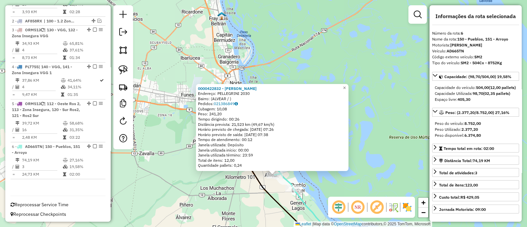
click at [281, 192] on div "0000422832 - [PERSON_NAME]: PELLEGRINI 2030 Bairro: (ALVEAR / ) Pedidos: 021386…" at bounding box center [263, 113] width 527 height 227
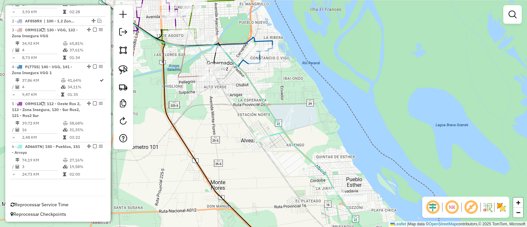
drag, startPoint x: 293, startPoint y: 155, endPoint x: 317, endPoint y: 198, distance: 49.6
click at [317, 198] on div "Janela de atendimento Grade de atendimento Capacidade Transportadoras Veículos …" at bounding box center [263, 113] width 527 height 227
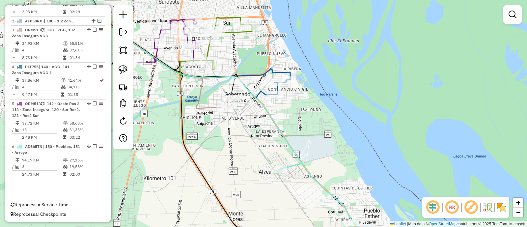
click at [267, 109] on icon at bounding box center [191, 73] width 221 height 192
select select "**********"
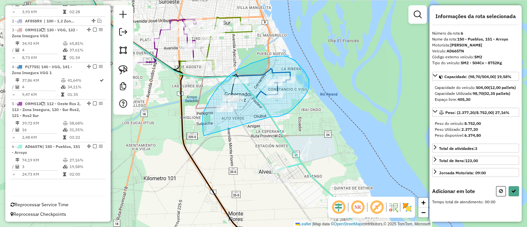
drag, startPoint x: 277, startPoint y: 117, endPoint x: 204, endPoint y: 137, distance: 76.5
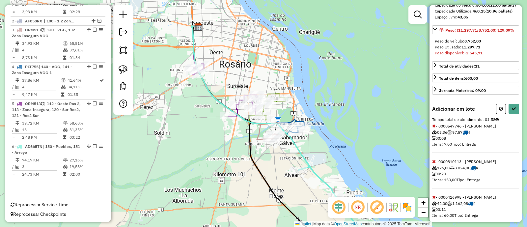
scroll to position [82, 0]
click at [433, 128] on icon at bounding box center [434, 126] width 4 height 5
click at [433, 164] on icon at bounding box center [434, 161] width 4 height 5
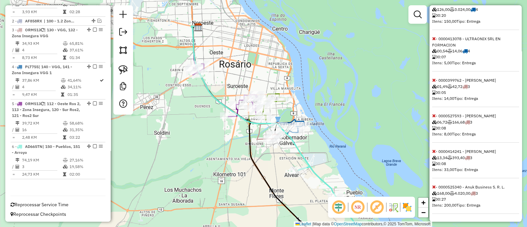
scroll to position [215, 0]
click at [433, 152] on icon at bounding box center [434, 151] width 4 height 5
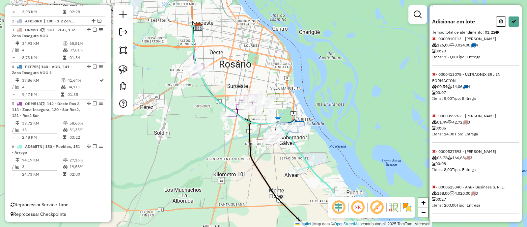
scroll to position [179, 0]
click at [433, 153] on icon at bounding box center [434, 151] width 4 height 5
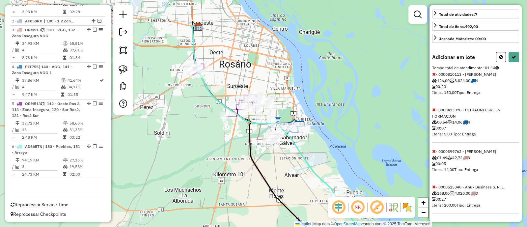
click at [433, 153] on icon at bounding box center [434, 151] width 4 height 5
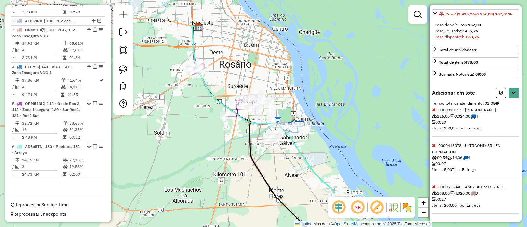
scroll to position [109, 0]
click at [434, 147] on icon at bounding box center [434, 145] width 4 height 5
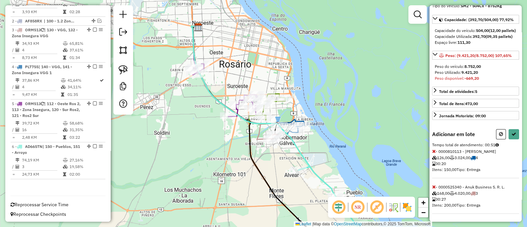
click at [434, 149] on icon at bounding box center [434, 151] width 4 height 5
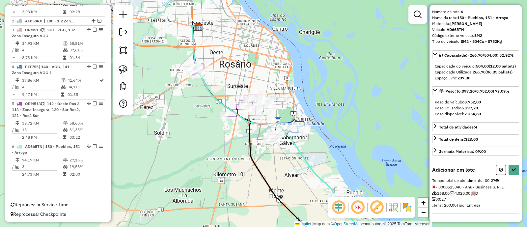
scroll to position [32, 0]
click at [514, 166] on button at bounding box center [513, 170] width 11 height 10
select select "**********"
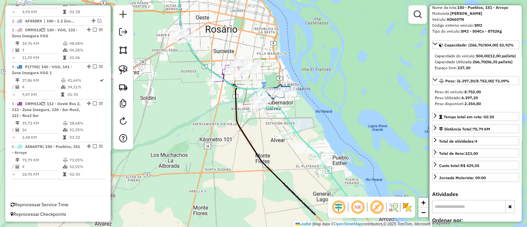
drag, startPoint x: 340, startPoint y: 166, endPoint x: 323, endPoint y: 126, distance: 44.1
click at [323, 126] on div "Janela de atendimento Grade de atendimento Capacidade Transportadoras Veículos …" at bounding box center [263, 113] width 527 height 227
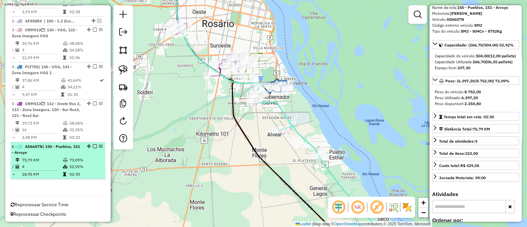
click at [93, 145] on em at bounding box center [95, 146] width 4 height 4
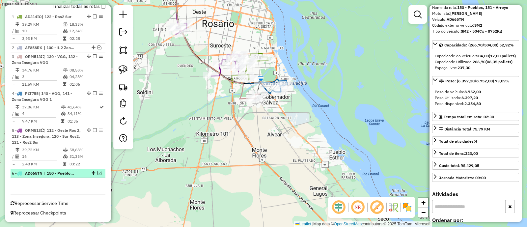
scroll to position [245, 0]
click at [97, 172] on em at bounding box center [99, 174] width 4 height 4
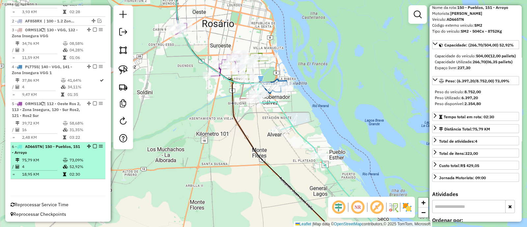
click at [93, 145] on em at bounding box center [95, 146] width 4 height 4
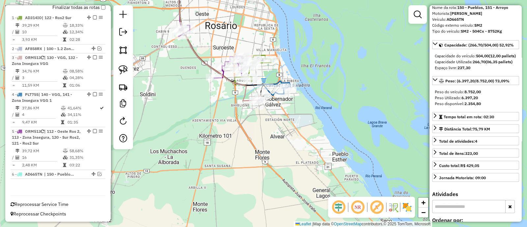
drag, startPoint x: 188, startPoint y: 122, endPoint x: 192, endPoint y: 139, distance: 16.9
click at [191, 139] on div "Janela de atendimento Grade de atendimento Capacidade Transportadoras Veículos …" at bounding box center [263, 113] width 527 height 227
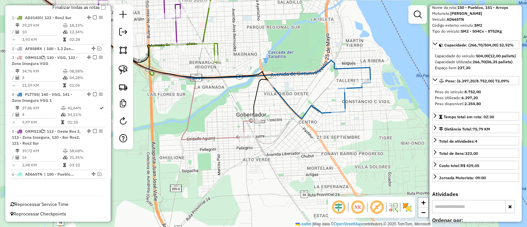
click at [244, 124] on icon at bounding box center [250, 130] width 22 height 21
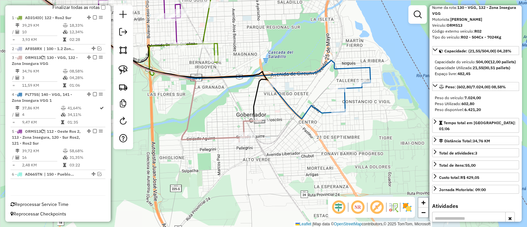
click at [311, 107] on icon at bounding box center [317, 101] width 92 height 36
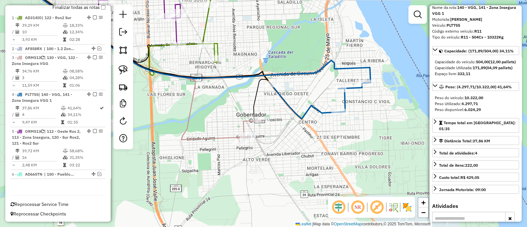
scroll to position [2, 0]
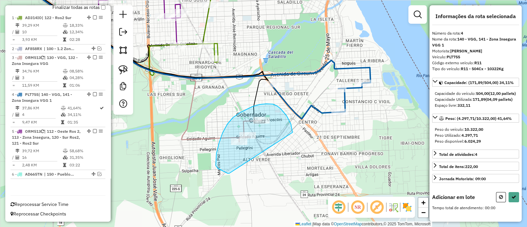
drag, startPoint x: 292, startPoint y: 129, endPoint x: 229, endPoint y: 173, distance: 76.3
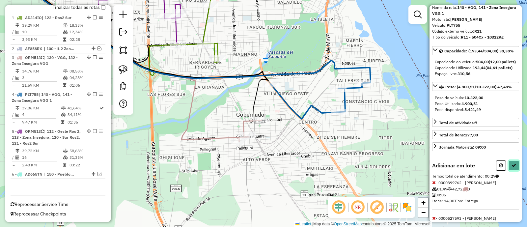
click at [511, 170] on button at bounding box center [513, 165] width 11 height 10
select select "**********"
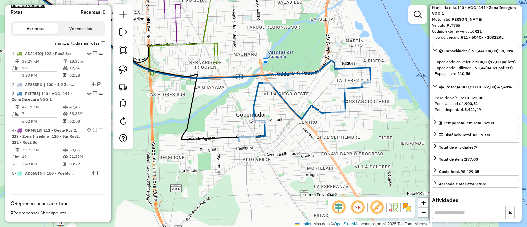
scroll to position [208, 0]
click at [277, 94] on icon at bounding box center [301, 112] width 124 height 59
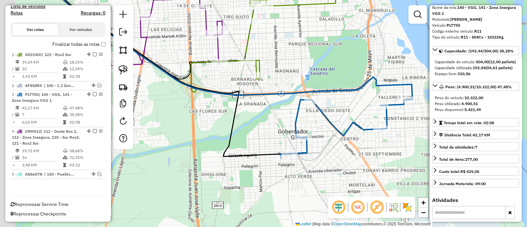
drag, startPoint x: 240, startPoint y: 101, endPoint x: 289, endPoint y: 124, distance: 54.6
click at [289, 123] on div "Janela de atendimento Grade de atendimento Capacidade Transportadoras Veículos …" at bounding box center [263, 113] width 527 height 227
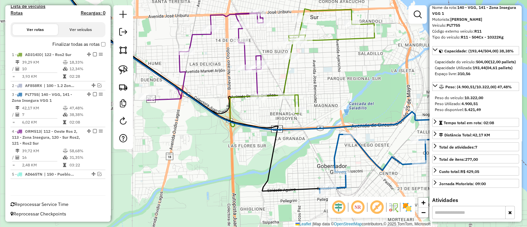
drag, startPoint x: 300, startPoint y: 93, endPoint x: 312, endPoint y: 91, distance: 12.9
click at [312, 91] on div "Janela de atendimento Grade de atendimento Capacidade Transportadoras Veículos …" at bounding box center [263, 113] width 527 height 227
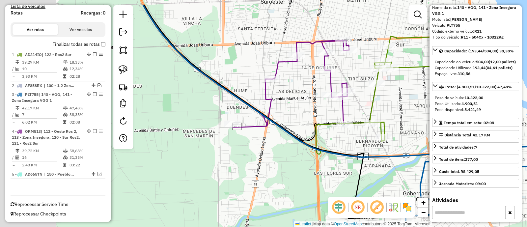
drag, startPoint x: 198, startPoint y: 79, endPoint x: 289, endPoint y: 107, distance: 95.2
click at [289, 107] on div "Janela de atendimento Grade de atendimento Capacidade Transportadoras Veículos …" at bounding box center [263, 113] width 527 height 227
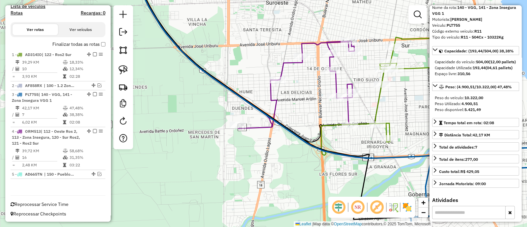
click at [269, 97] on icon at bounding box center [244, 52] width 220 height 151
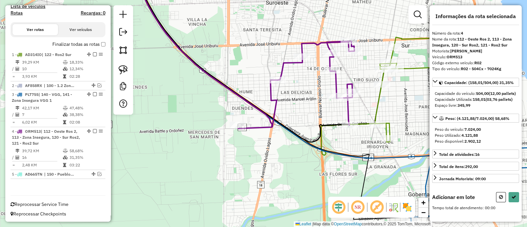
scroll to position [2, 0]
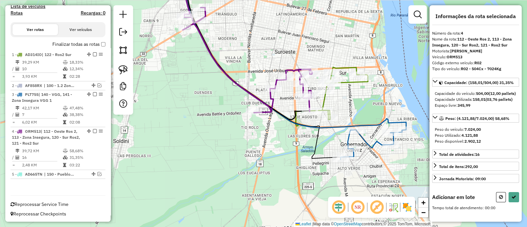
click at [258, 61] on div "Janela de atendimento Grade de atendimento Capacidade Transportadoras Veículos …" at bounding box center [263, 113] width 527 height 227
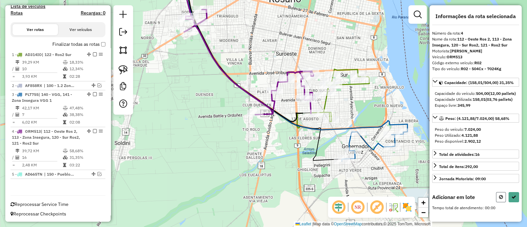
click at [499, 199] on icon at bounding box center [501, 197] width 4 height 5
select select "**********"
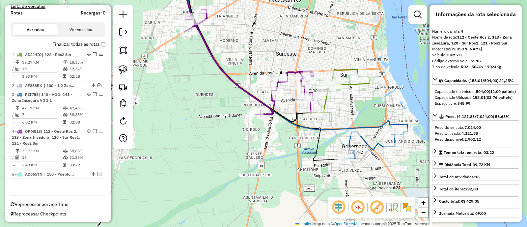
click at [374, 118] on div "Janela de atendimento Grade de atendimento Capacidade Transportadoras Veículos …" at bounding box center [263, 113] width 527 height 227
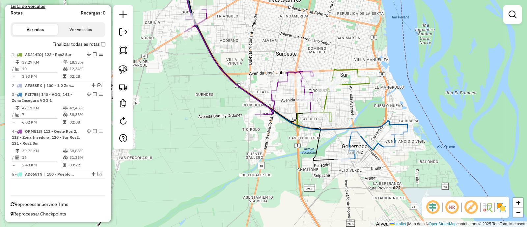
click at [350, 84] on icon at bounding box center [346, 95] width 45 height 52
select select "**********"
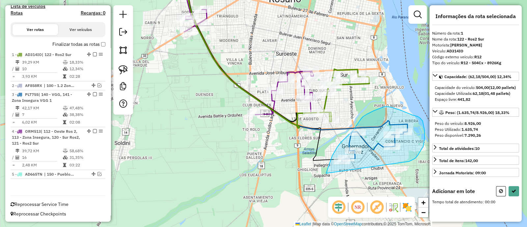
drag, startPoint x: 404, startPoint y: 162, endPoint x: 326, endPoint y: 173, distance: 79.1
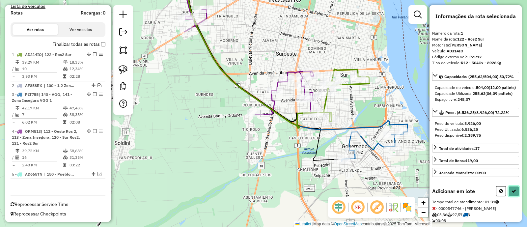
click at [513, 193] on icon at bounding box center [513, 191] width 5 height 5
select select "**********"
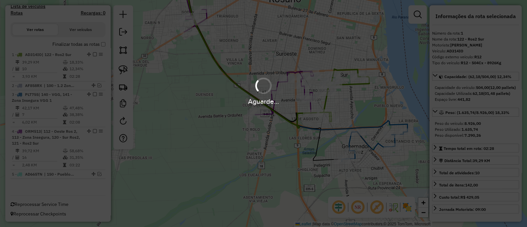
scroll to position [171, 0]
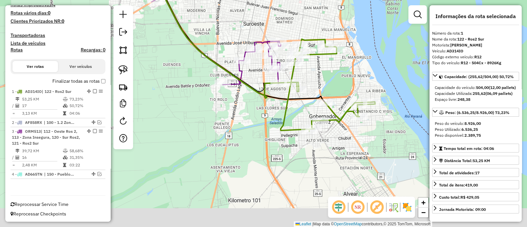
drag, startPoint x: 307, startPoint y: 134, endPoint x: 243, endPoint y: 76, distance: 86.5
click at [243, 76] on div "Janela de atendimento Grade de atendimento Capacidade Transportadoras Veículos …" at bounding box center [263, 113] width 527 height 227
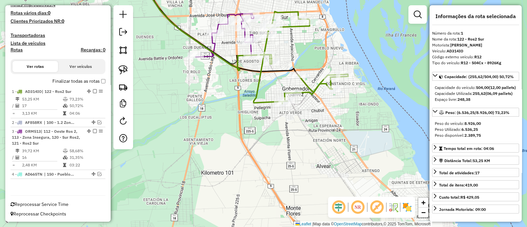
scroll to position [116, 0]
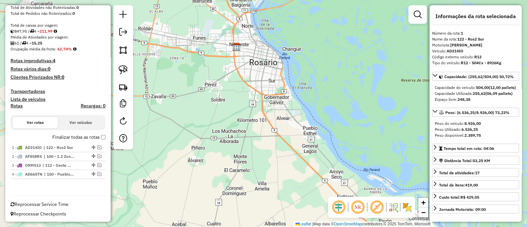
drag, startPoint x: 267, startPoint y: 111, endPoint x: 263, endPoint y: 143, distance: 32.3
click at [263, 143] on div "Janela de atendimento Grade de atendimento Capacidade Transportadoras Veículos …" at bounding box center [263, 113] width 527 height 227
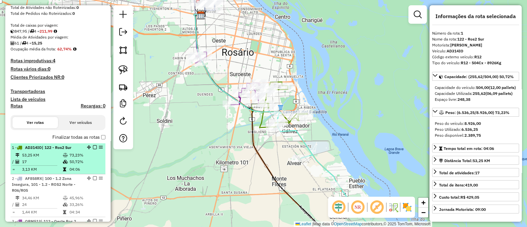
scroll to position [157, 0]
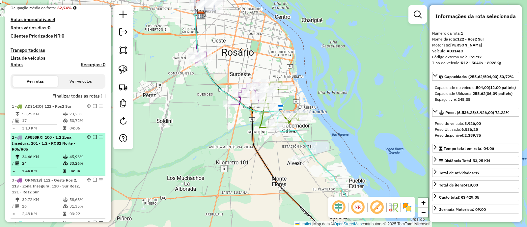
click at [89, 158] on td "45,96%" at bounding box center [85, 156] width 33 height 7
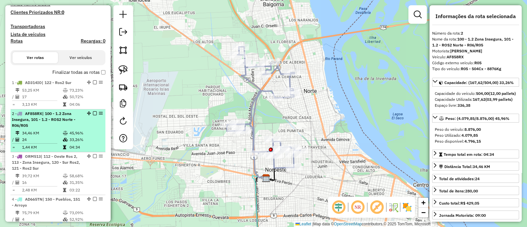
scroll to position [198, 0]
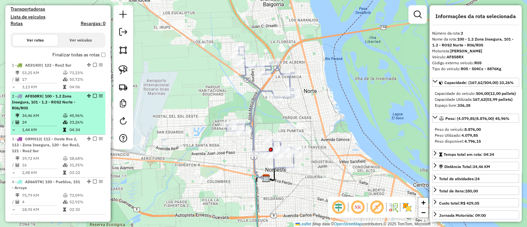
click at [89, 158] on td "58,68%" at bounding box center [85, 158] width 33 height 7
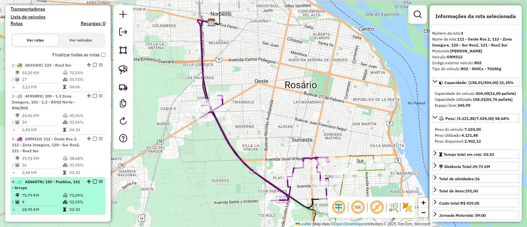
click at [92, 189] on div "4 - AD665TN | 150 - Pueblos, 151 - Arroyo" at bounding box center [58, 185] width 92 height 12
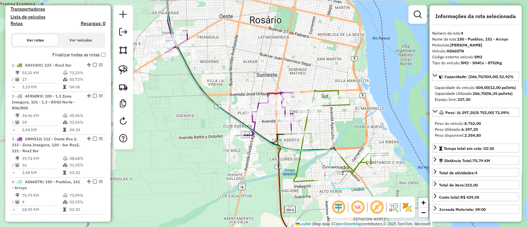
click at [189, 178] on div "Janela de atendimento Grade de atendimento Capacidade Transportadoras Veículos …" at bounding box center [263, 113] width 527 height 227
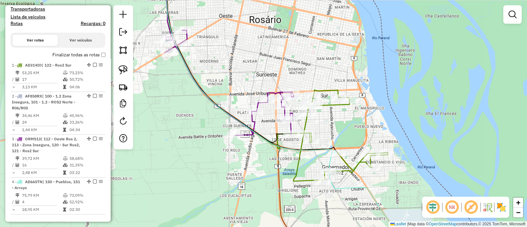
click at [210, 175] on div "Janela de atendimento Grade de atendimento Capacidade Transportadoras Veículos …" at bounding box center [263, 113] width 527 height 227
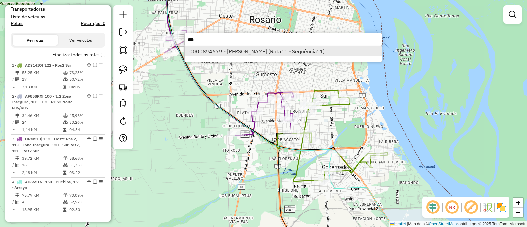
type input "***"
click at [273, 53] on li "0000894679 - [PERSON_NAME] (Rota: 1 - Sequência: 1)" at bounding box center [283, 51] width 197 height 10
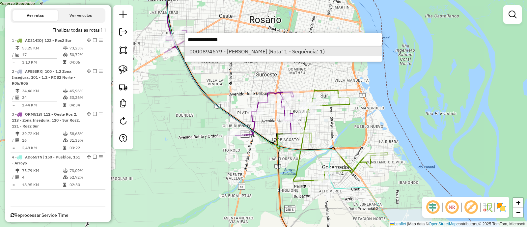
select select "**********"
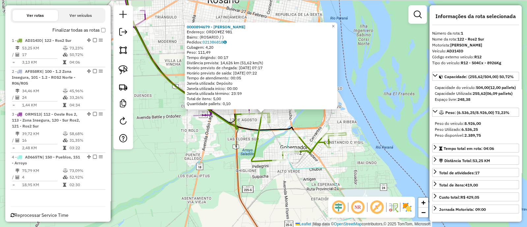
scroll to position [233, 0]
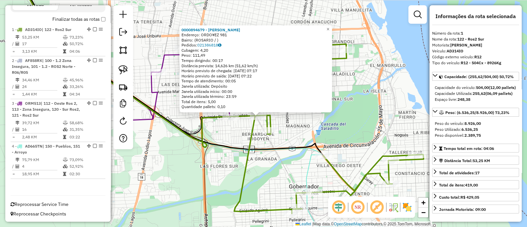
click at [230, 139] on div "0000894679 - GUILLOUET [PERSON_NAME]: ORDO¥EZ 981 Bairro: ([GEOGRAPHIC_DATA] / …" at bounding box center [263, 113] width 527 height 227
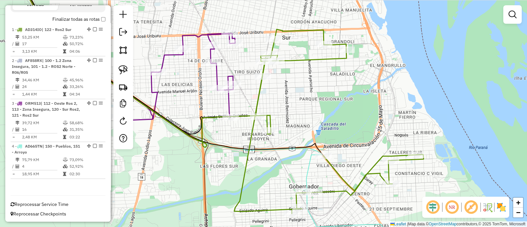
click at [229, 104] on icon at bounding box center [127, 48] width 216 height 143
select select "**********"
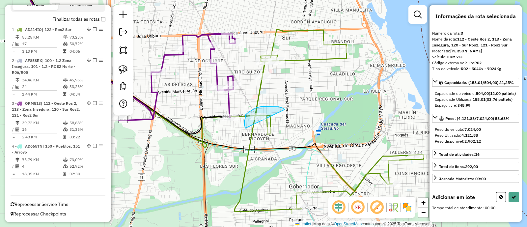
drag, startPoint x: 285, startPoint y: 109, endPoint x: 245, endPoint y: 129, distance: 44.0
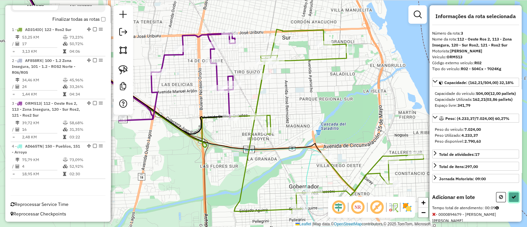
click at [513, 199] on icon at bounding box center [513, 197] width 5 height 5
select select "**********"
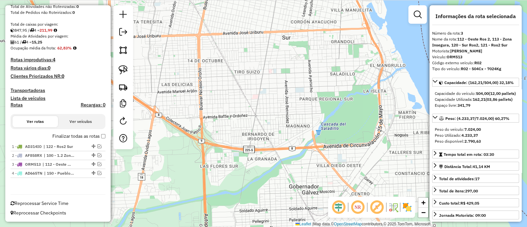
scroll to position [116, 0]
